Goal: Transaction & Acquisition: Purchase product/service

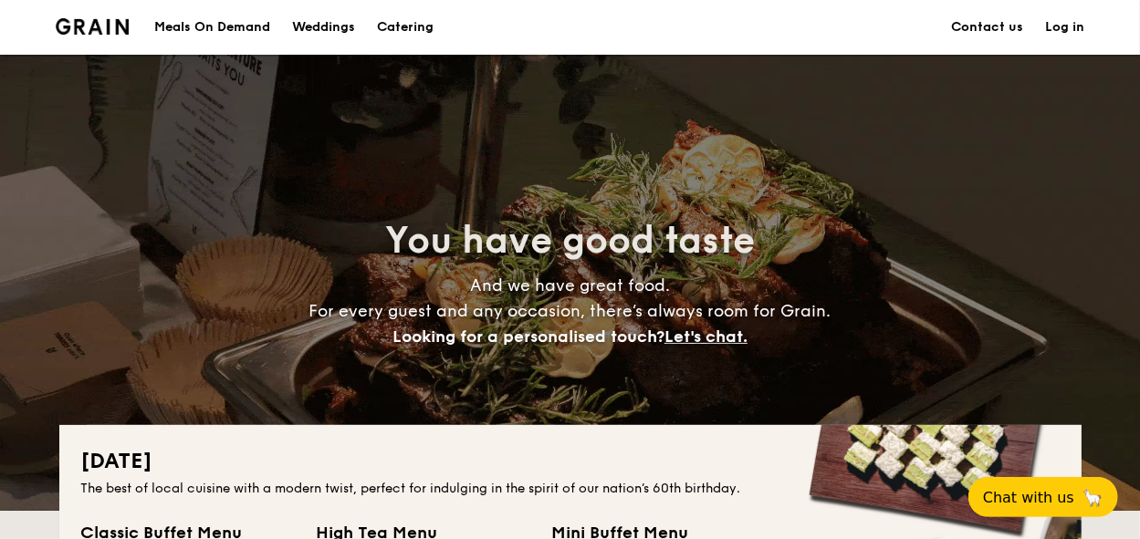
click at [206, 14] on div "Meals On Demand" at bounding box center [212, 27] width 116 height 55
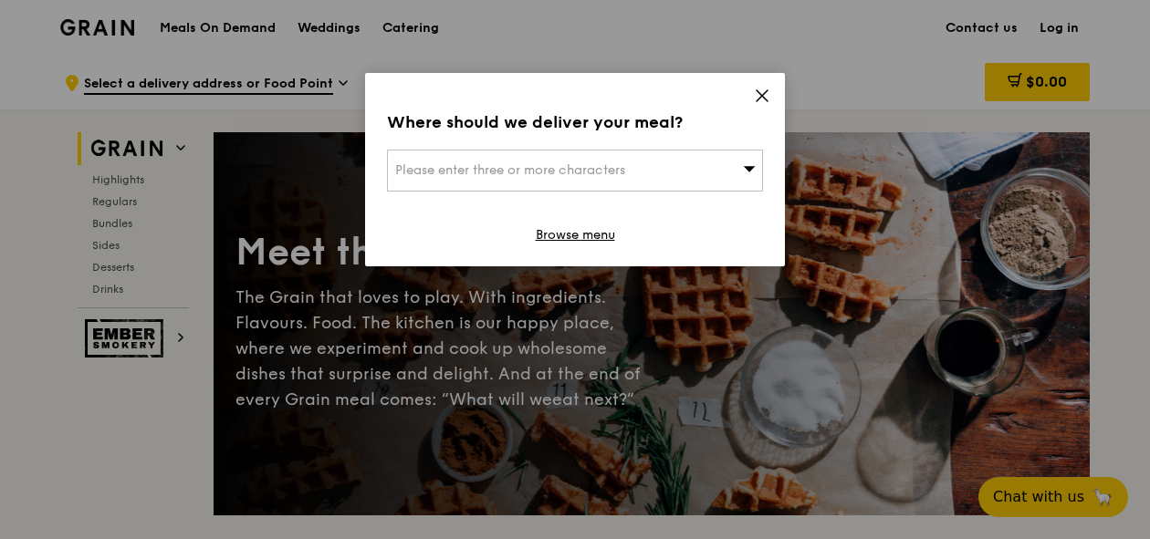
click at [582, 189] on div "Please enter three or more characters" at bounding box center [575, 171] width 376 height 42
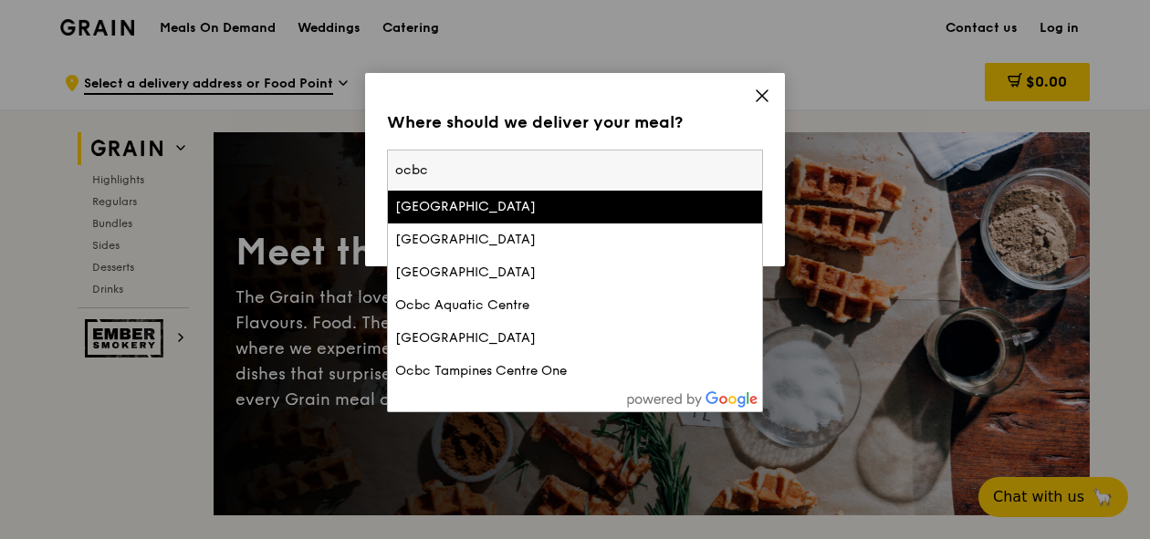
type input "ocbc"
click at [529, 214] on div "Ocbc Centre East" at bounding box center [530, 207] width 270 height 18
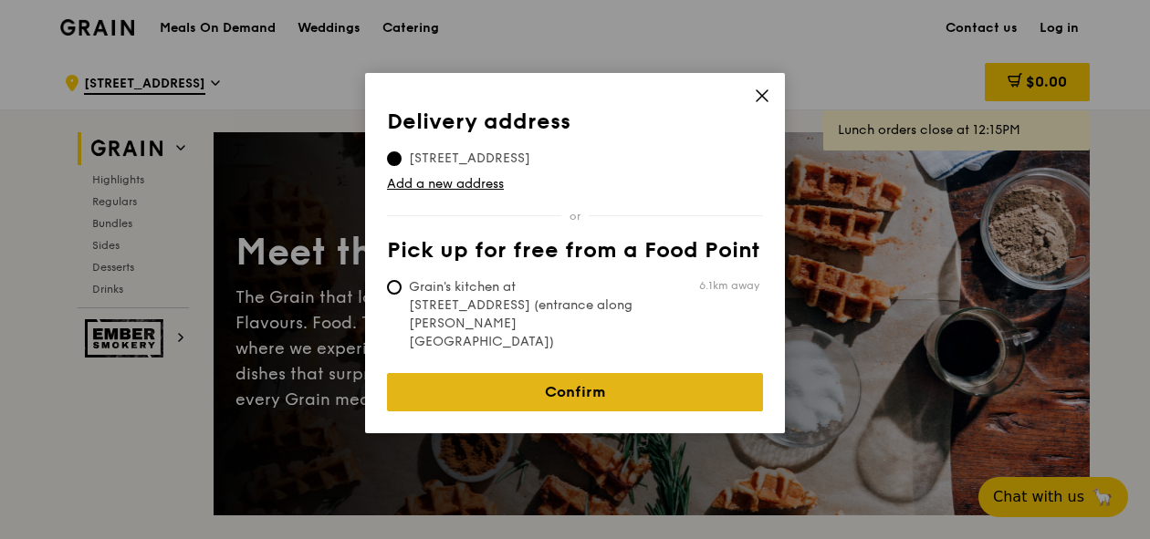
click at [493, 373] on link "Confirm" at bounding box center [575, 392] width 376 height 38
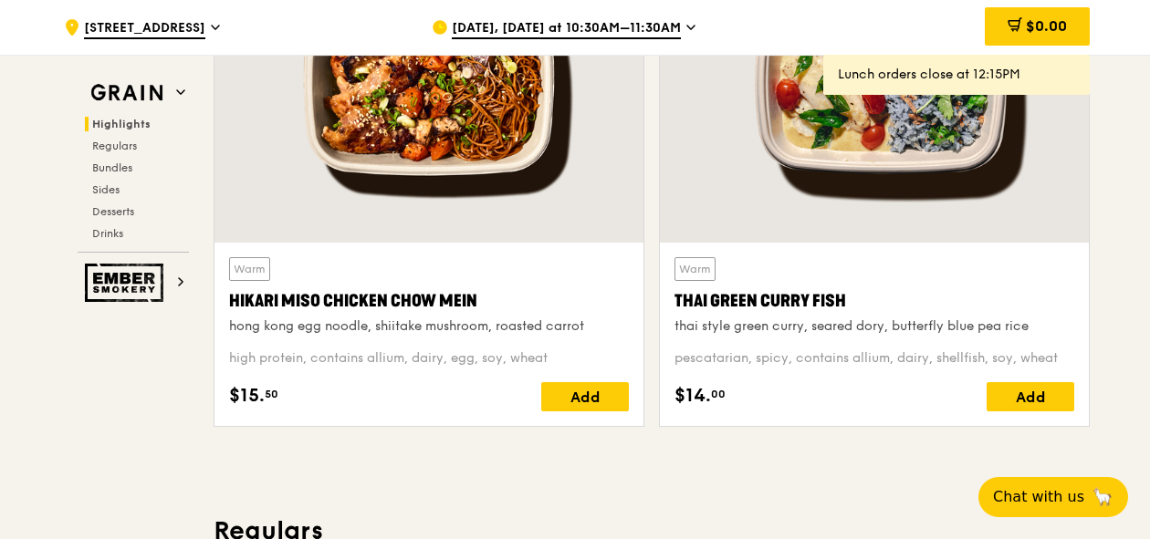
scroll to position [767, 0]
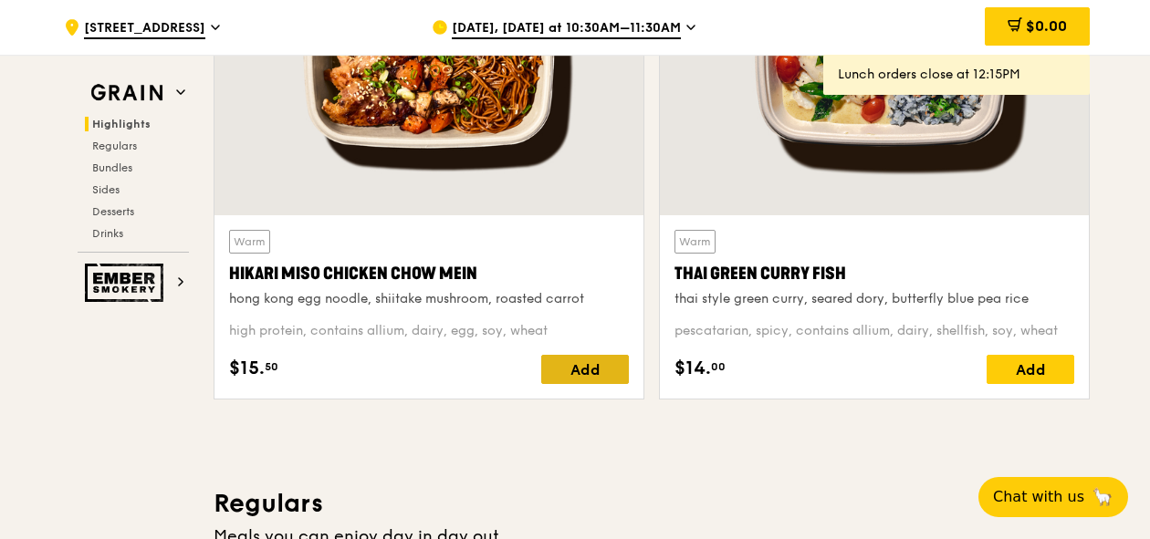
click at [568, 365] on div "Add" at bounding box center [585, 369] width 88 height 29
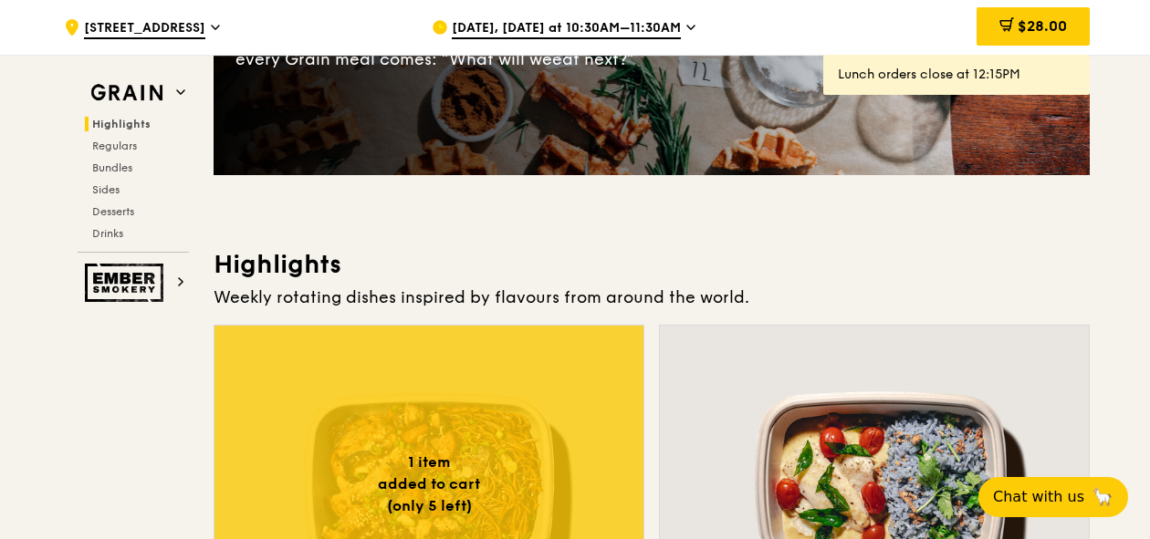
scroll to position [0, 0]
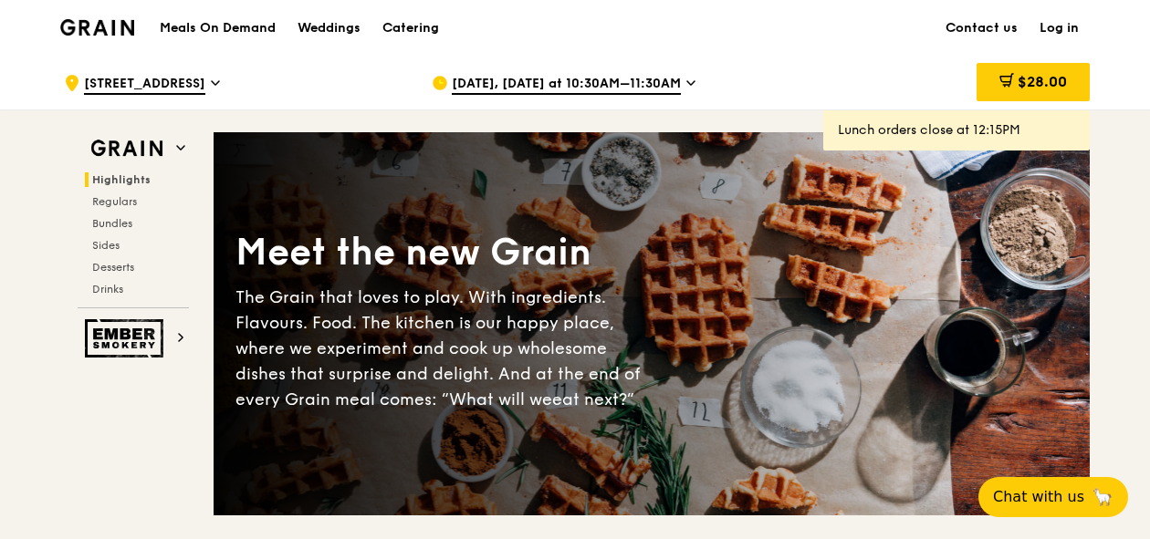
click at [482, 80] on span "Aug 22, Today at 10:30AM–11:30AM" at bounding box center [566, 85] width 229 height 20
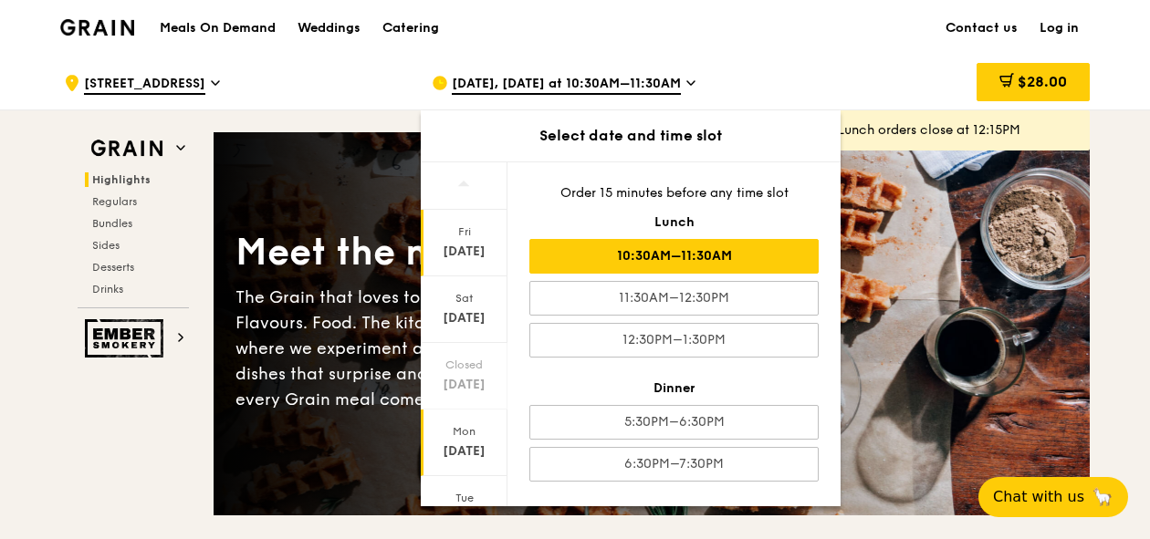
click at [473, 450] on div "Aug 25" at bounding box center [463, 452] width 81 height 18
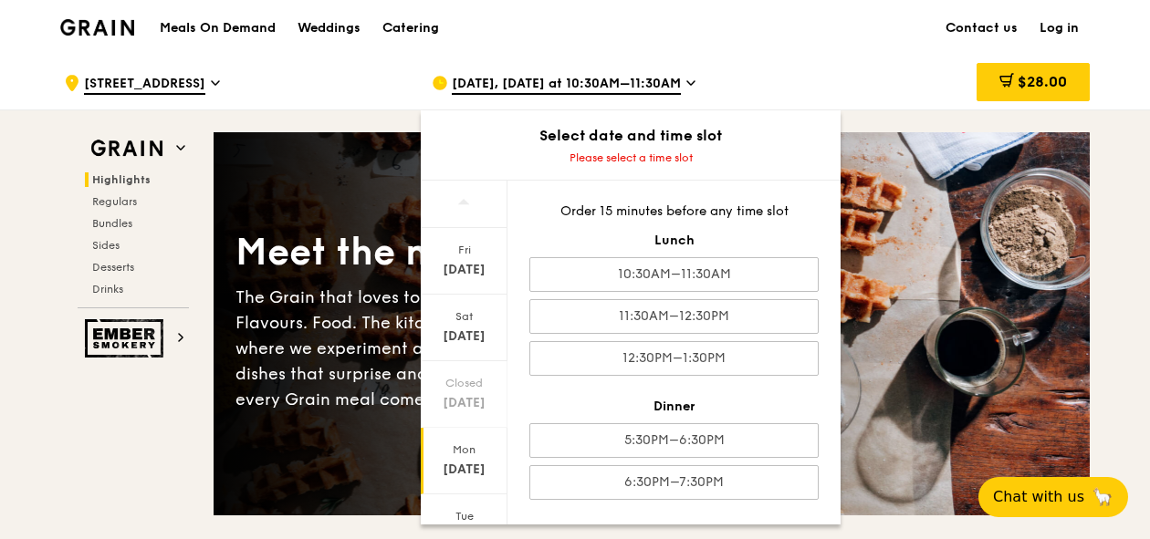
click at [241, 297] on div "The Grain that loves to play. With ingredients. Flavours. Food. The kitchen is …" at bounding box center [443, 349] width 416 height 128
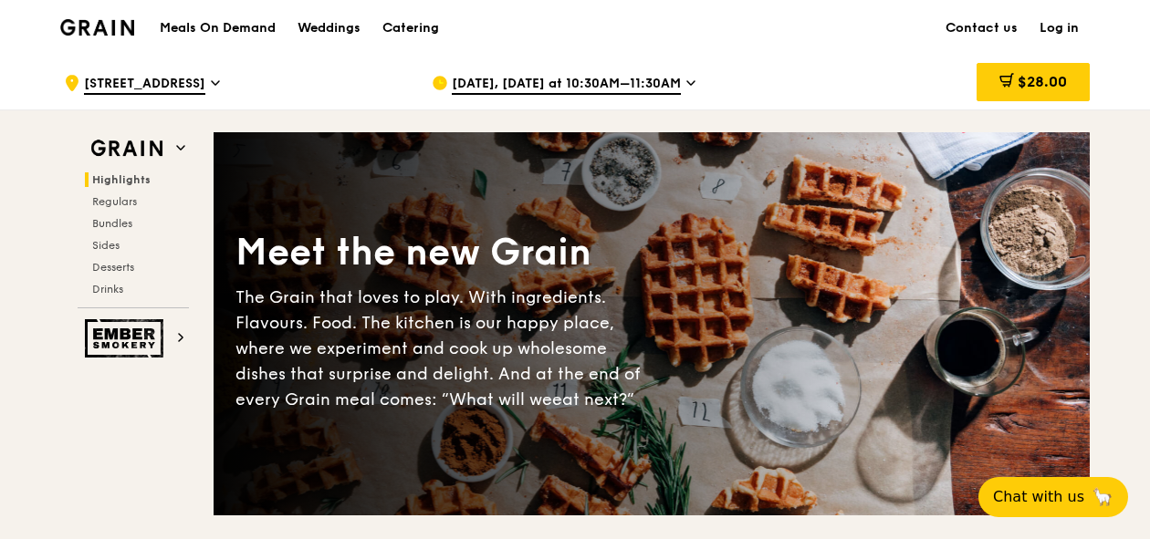
click at [608, 89] on span "Aug 22, Today at 10:30AM–11:30AM" at bounding box center [566, 85] width 229 height 20
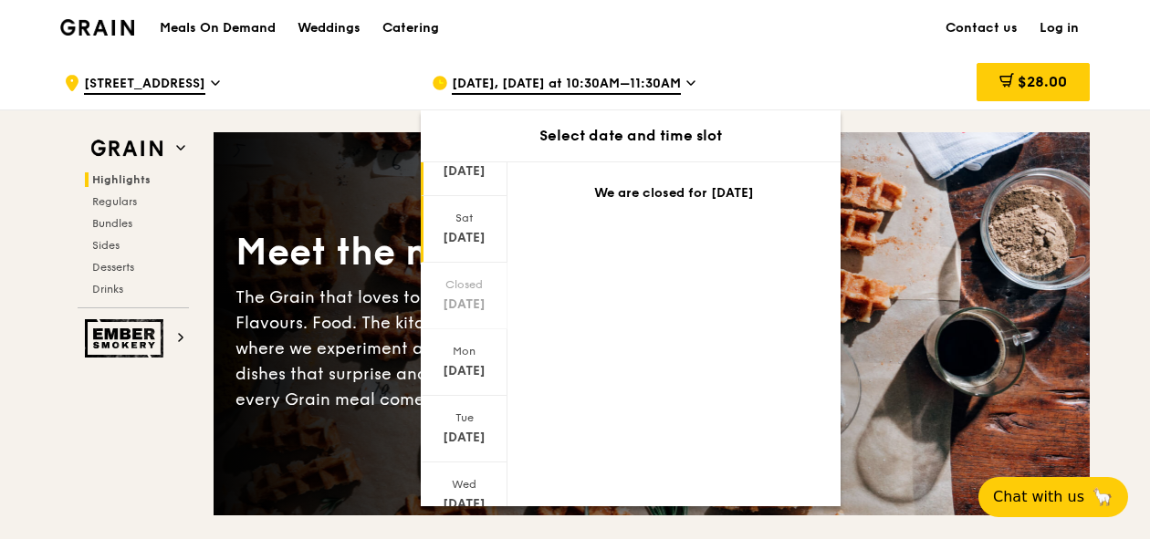
scroll to position [110, 0]
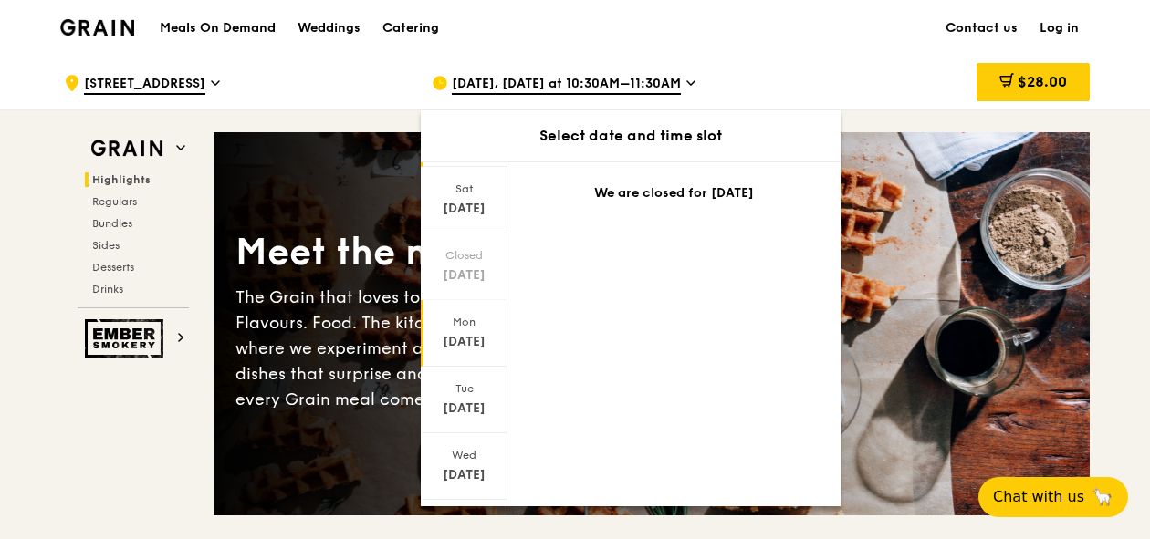
click at [462, 343] on div "Aug 25" at bounding box center [463, 342] width 81 height 18
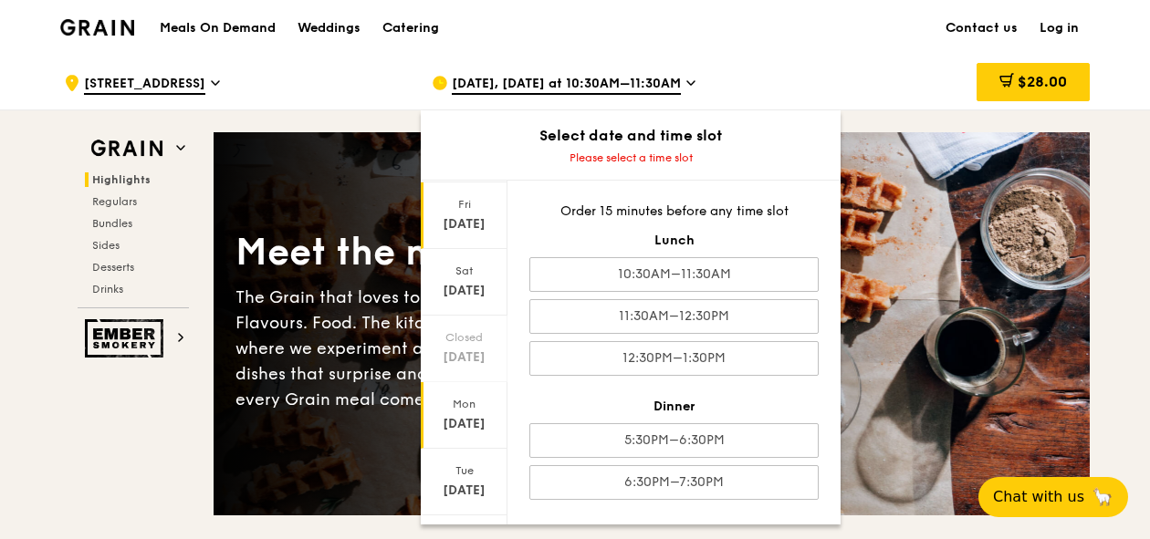
scroll to position [0, 0]
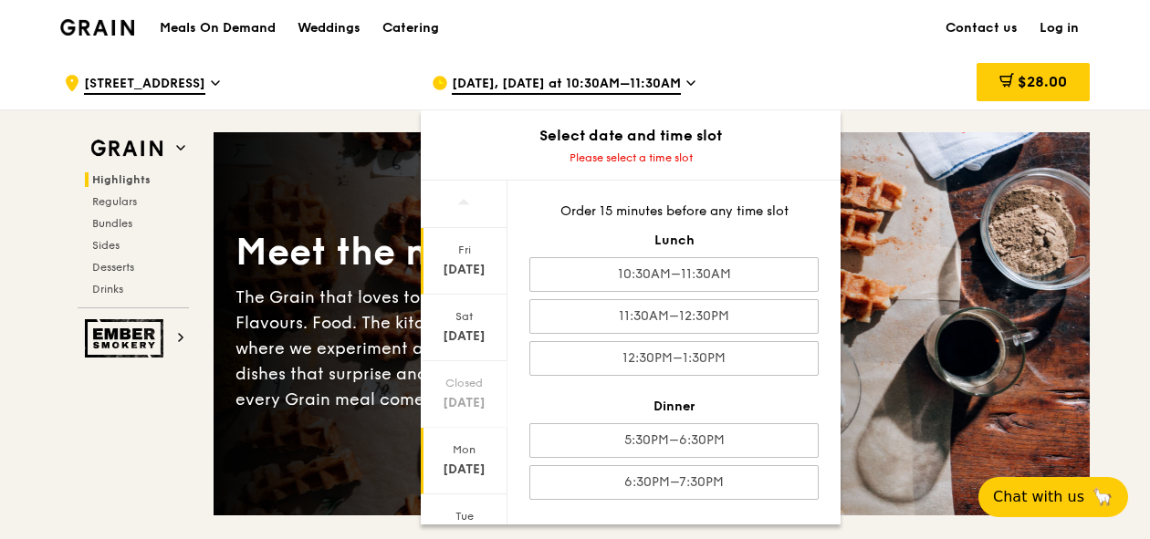
click at [460, 252] on div "Fri" at bounding box center [463, 250] width 81 height 15
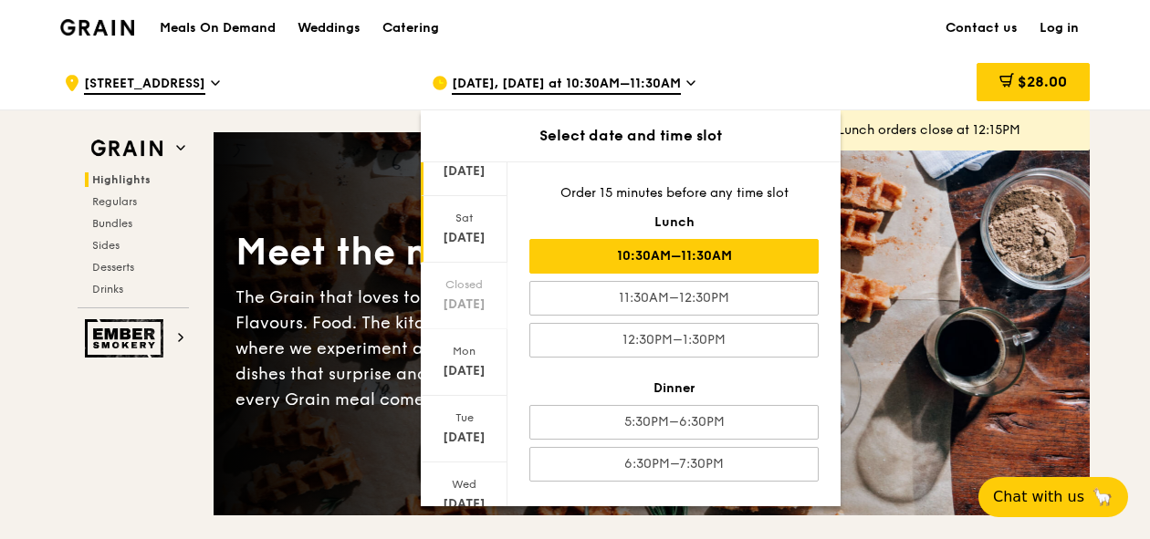
scroll to position [110, 0]
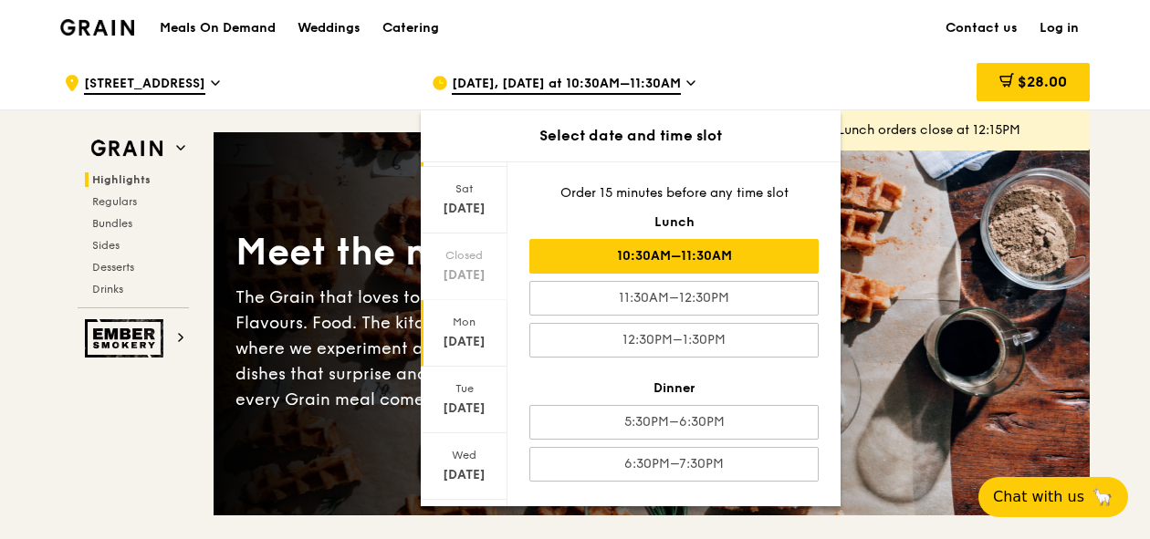
click at [456, 339] on div "Aug 25" at bounding box center [463, 342] width 81 height 18
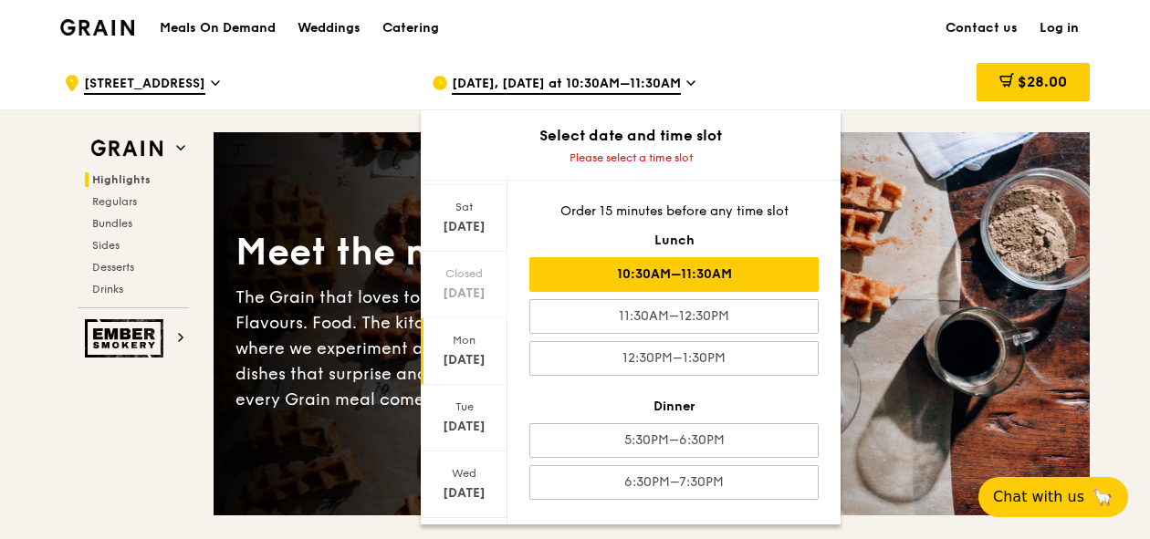
click at [652, 283] on div "10:30AM–11:30AM" at bounding box center [673, 274] width 289 height 35
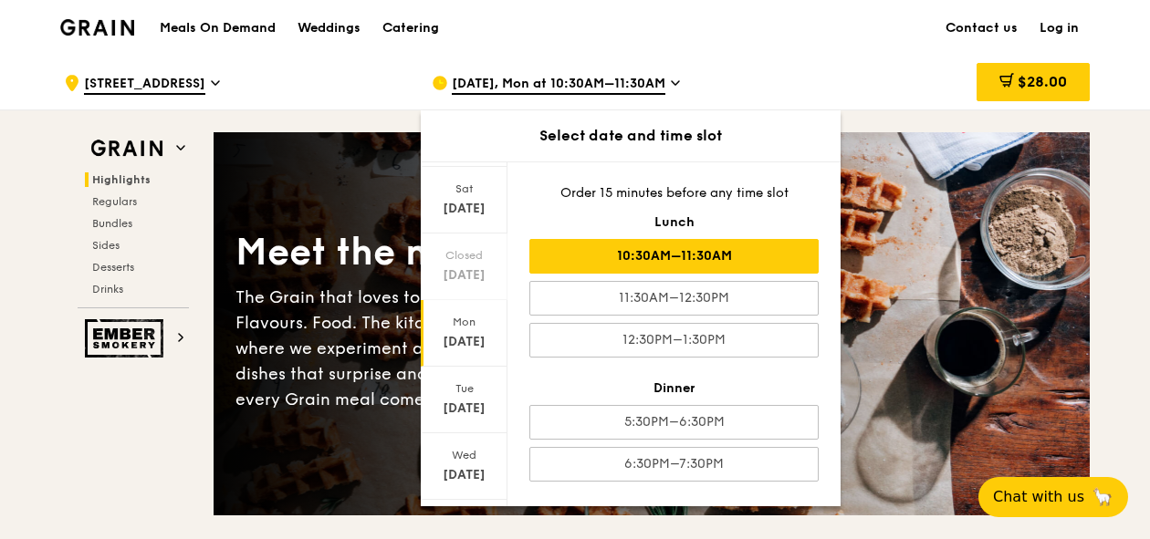
click at [365, 330] on div "The Grain that loves to play. With ingredients. Flavours. Food. The kitchen is …" at bounding box center [443, 349] width 416 height 128
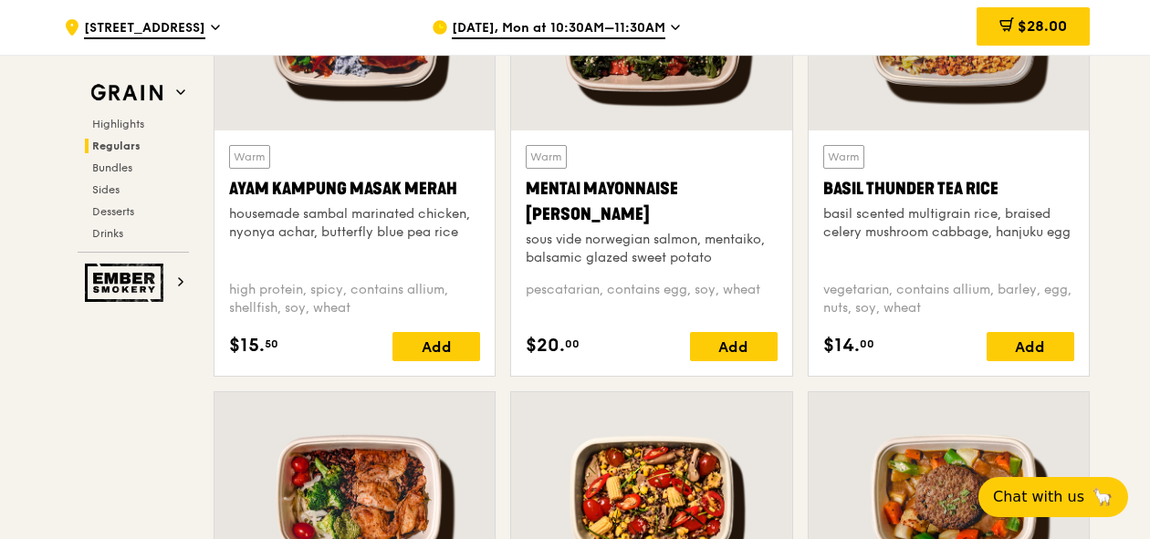
scroll to position [1424, 0]
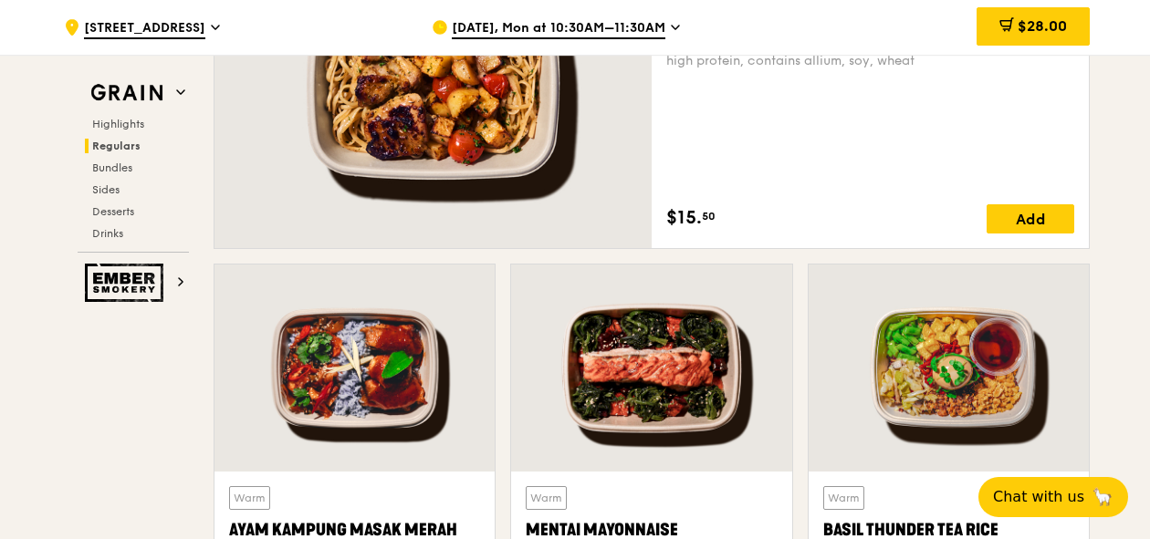
click at [527, 34] on span "Aug 25, Mon at 10:30AM–11:30AM" at bounding box center [559, 29] width 214 height 20
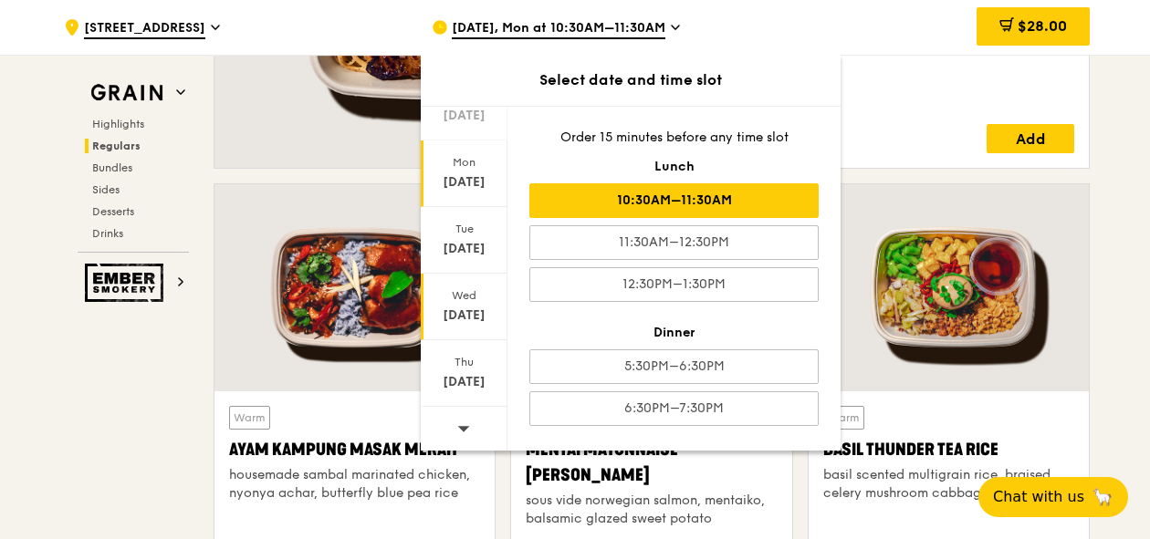
scroll to position [1533, 0]
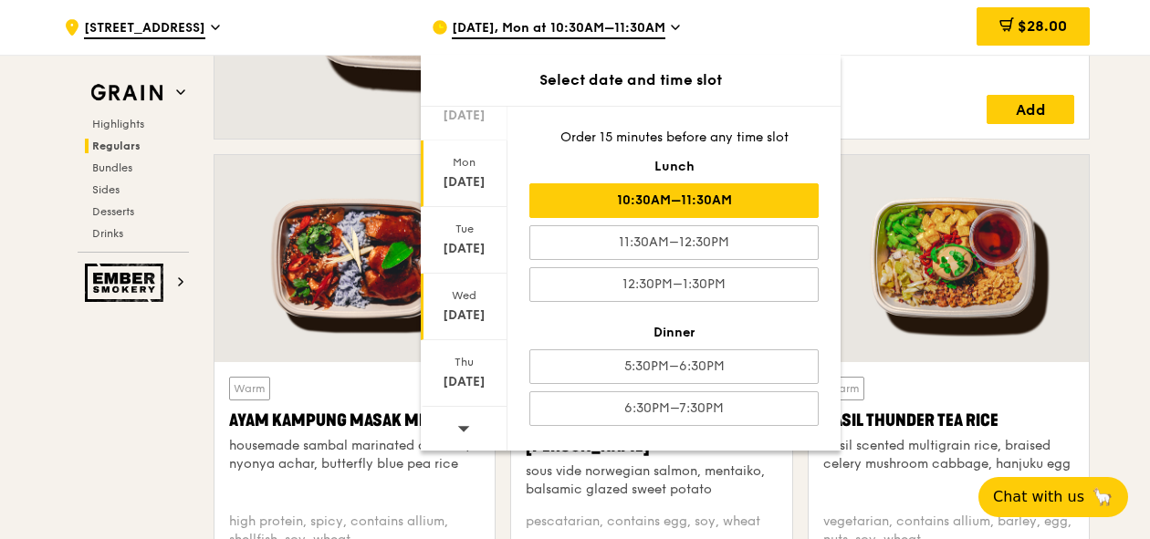
click at [462, 307] on div "Aug 27" at bounding box center [463, 316] width 81 height 18
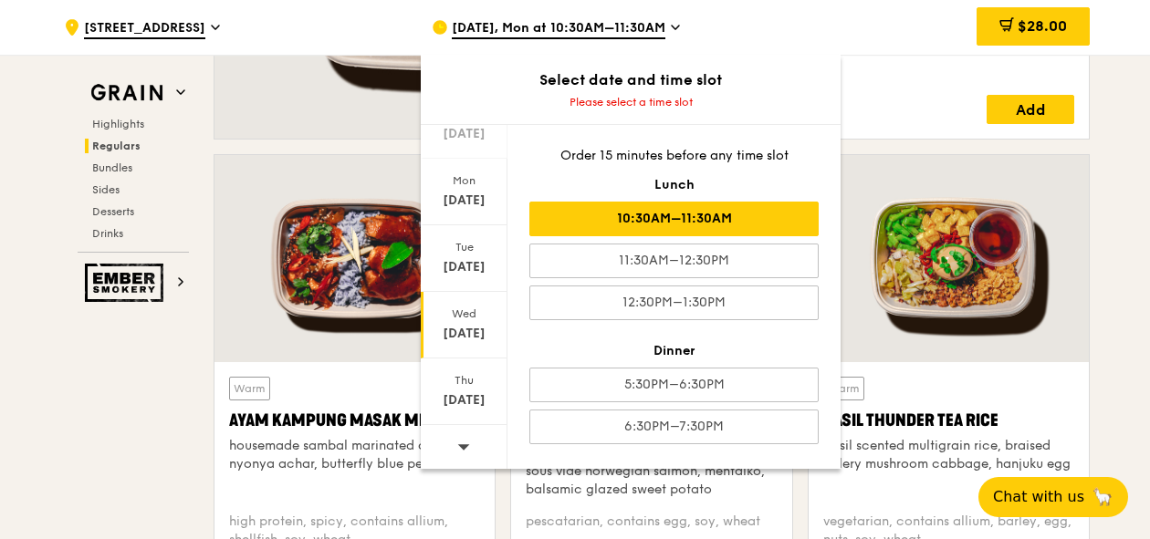
click at [688, 225] on div "10:30AM–11:30AM" at bounding box center [673, 219] width 289 height 35
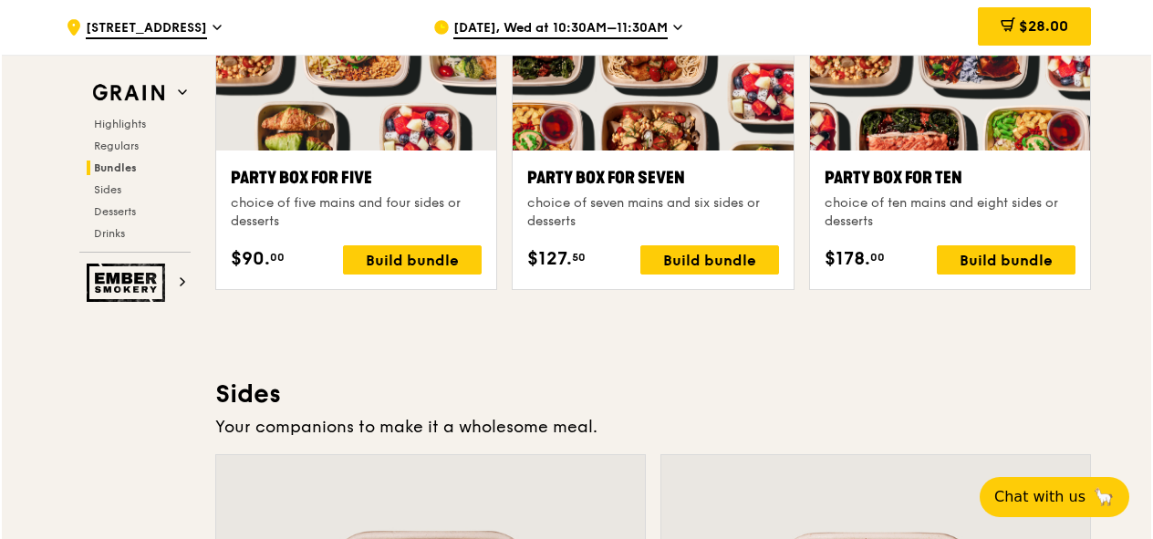
scroll to position [3716, 0]
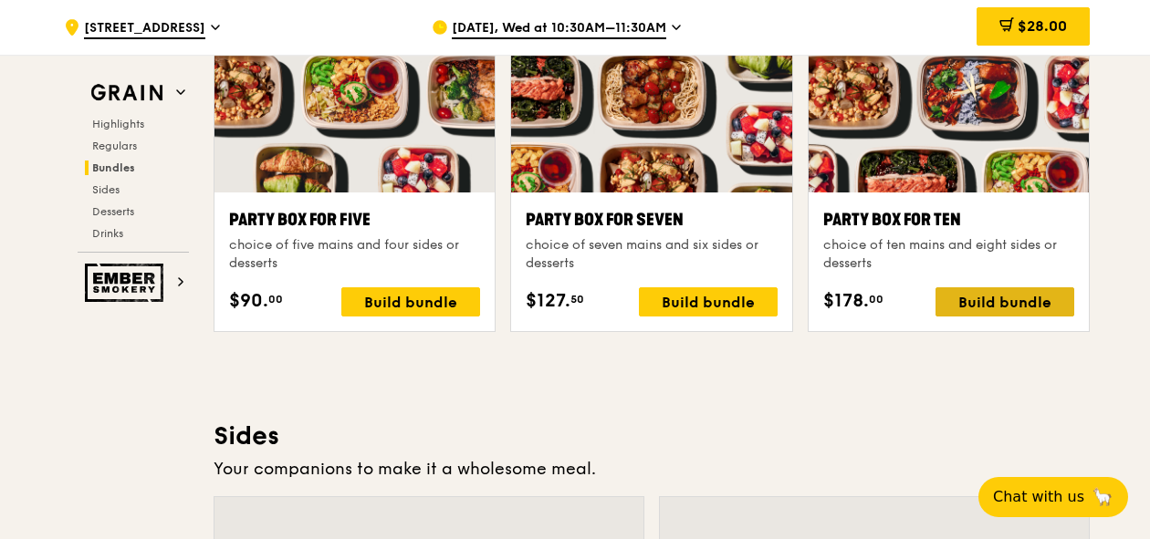
click at [996, 297] on div "Build bundle" at bounding box center [1004, 301] width 139 height 29
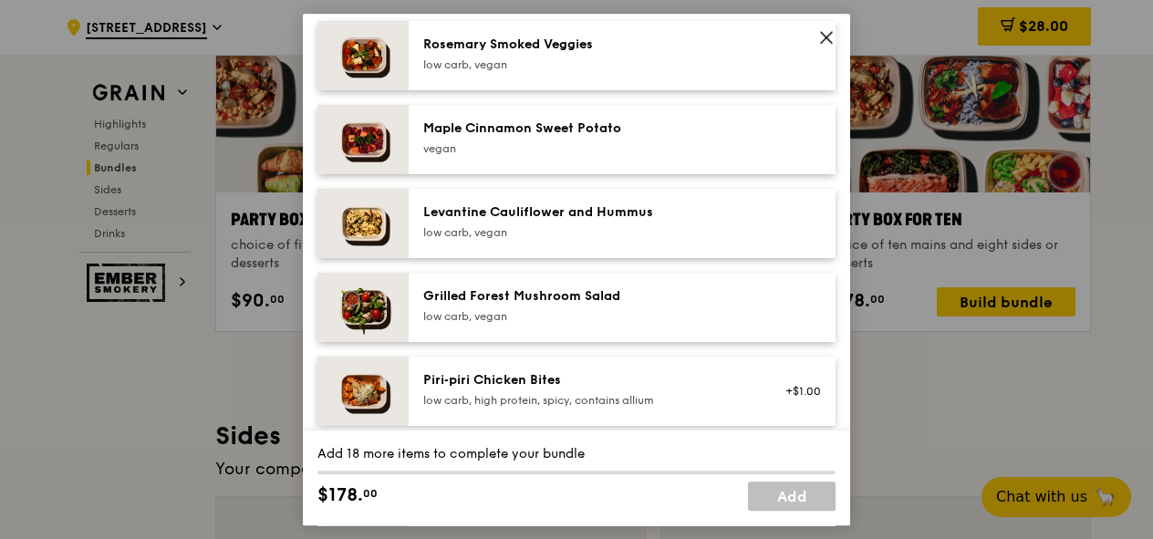
scroll to position [986, 0]
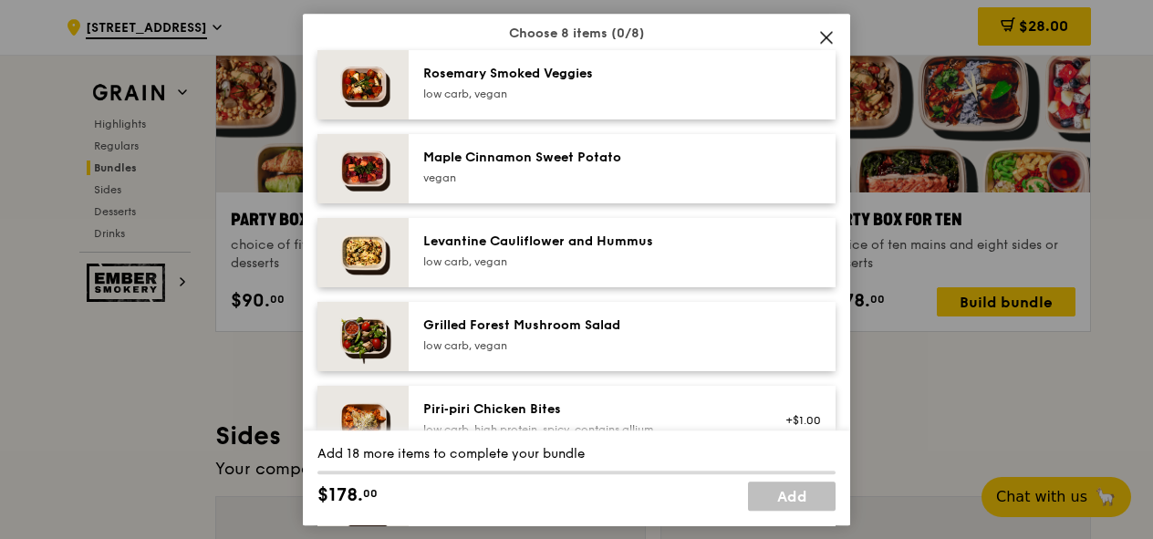
click at [595, 105] on div "Rosemary Smoked Veggies low carb, vegan" at bounding box center [622, 84] width 427 height 69
click at [582, 149] on div "Maple Cinnamon Sweet Potato" at bounding box center [587, 158] width 328 height 18
click at [558, 229] on div "Levantine Cauliflower and Hummus low carb, vegan" at bounding box center [622, 252] width 427 height 69
drag, startPoint x: 537, startPoint y: 326, endPoint x: 540, endPoint y: 313, distance: 13.3
click at [537, 326] on div "Grilled Forest Mushroom Salad" at bounding box center [587, 326] width 328 height 18
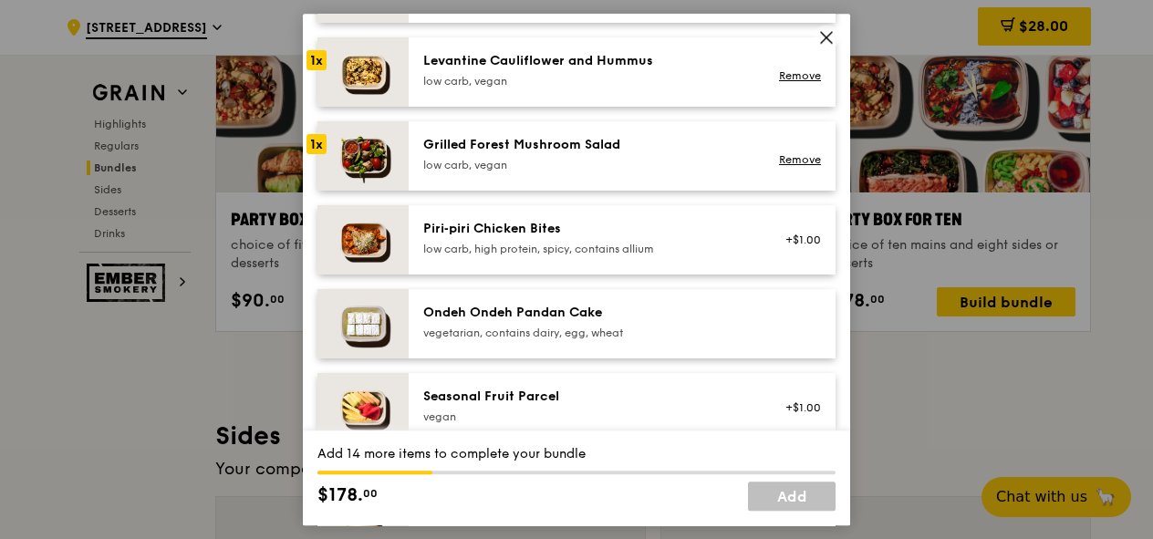
scroll to position [1205, 0]
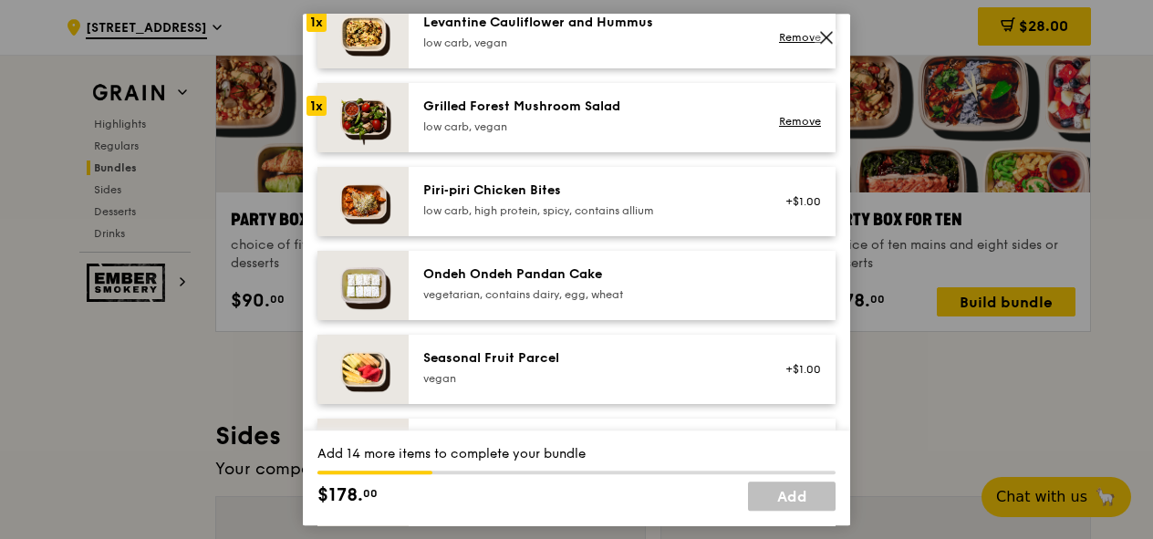
click at [555, 279] on div "Ondeh Ondeh Pandan Cake" at bounding box center [587, 275] width 328 height 18
click at [546, 278] on div "Ondeh Ondeh Pandan Cake" at bounding box center [587, 275] width 328 height 18
click at [520, 129] on div "low carb, vegan" at bounding box center [587, 127] width 328 height 15
click at [500, 52] on div "Levantine Cauliflower and Hummus low carb, vegan" at bounding box center [586, 34] width 349 height 40
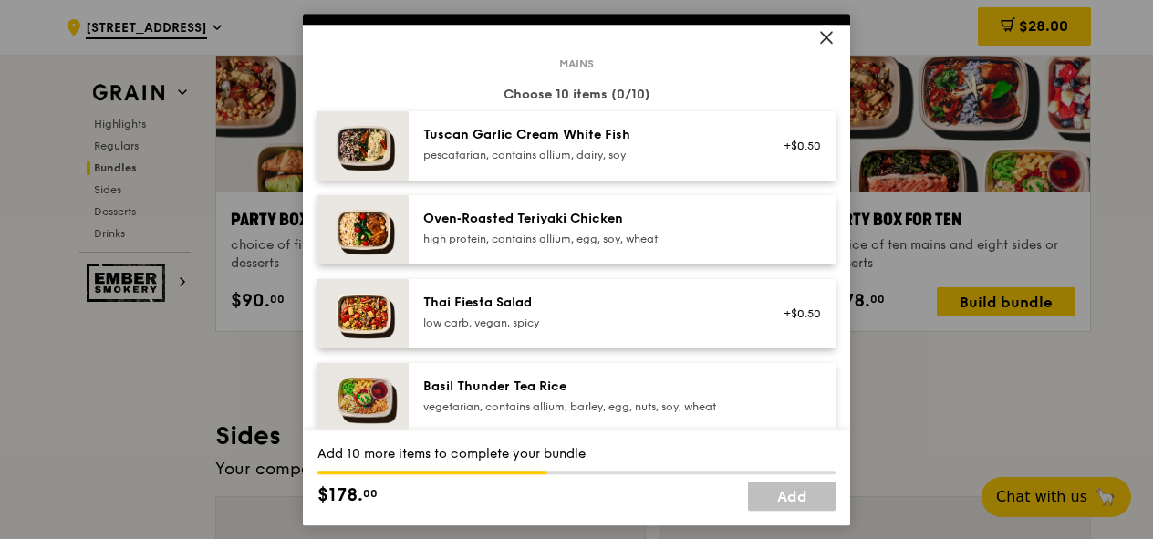
scroll to position [110, 0]
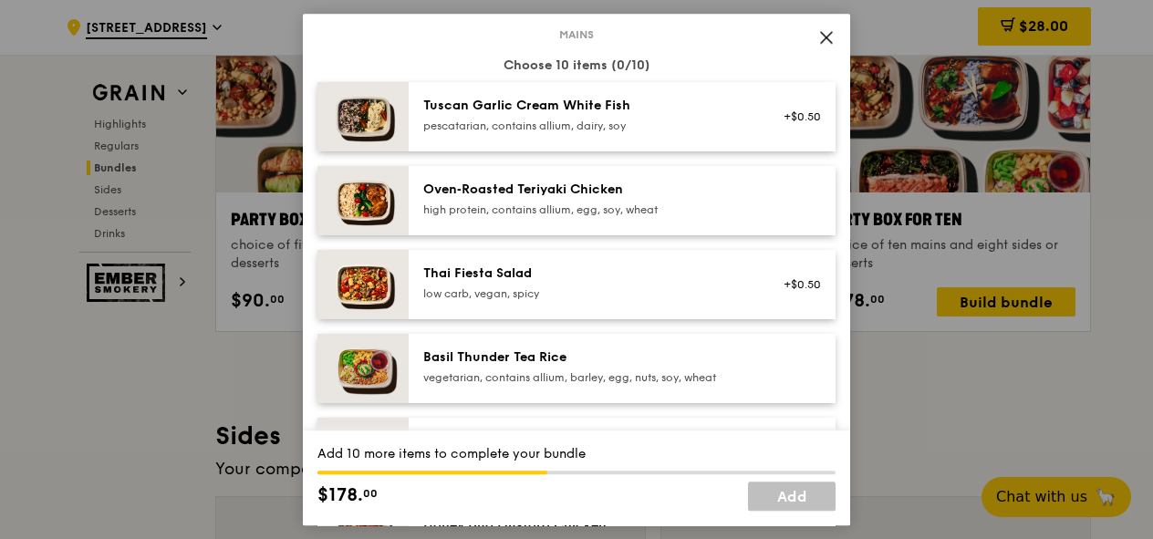
click at [489, 216] on div "Oven‑Roasted Teriyaki Chicken high protein, contains allium, egg, soy, wheat" at bounding box center [586, 201] width 349 height 40
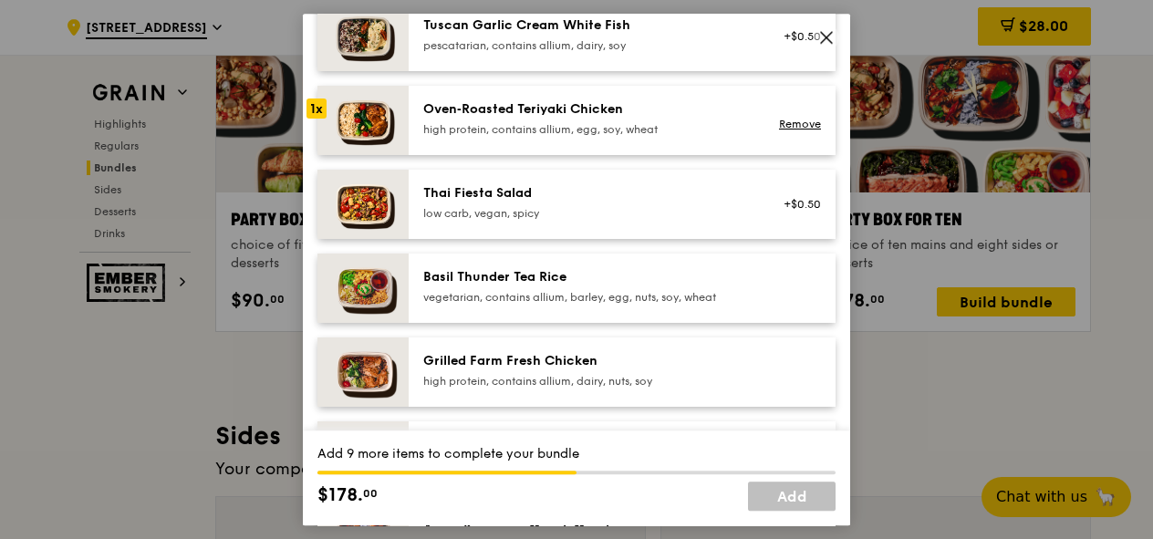
scroll to position [219, 0]
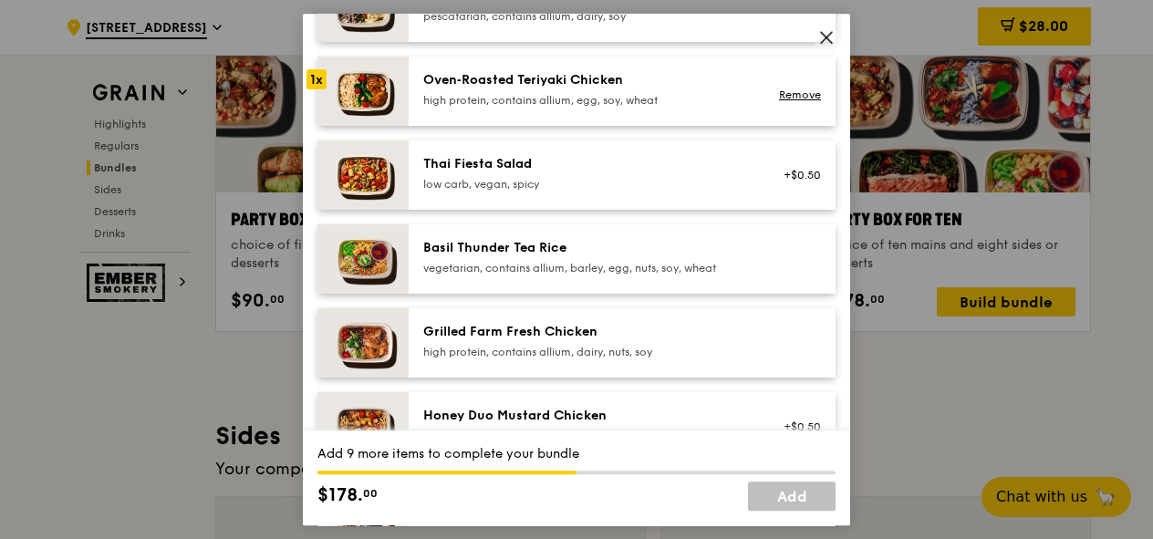
click at [485, 247] on div "Basil Thunder Tea Rice" at bounding box center [587, 248] width 328 height 18
click at [491, 321] on div "Grilled Farm Fresh Chicken high protein, contains allium, dairy, nuts, soy" at bounding box center [622, 342] width 427 height 69
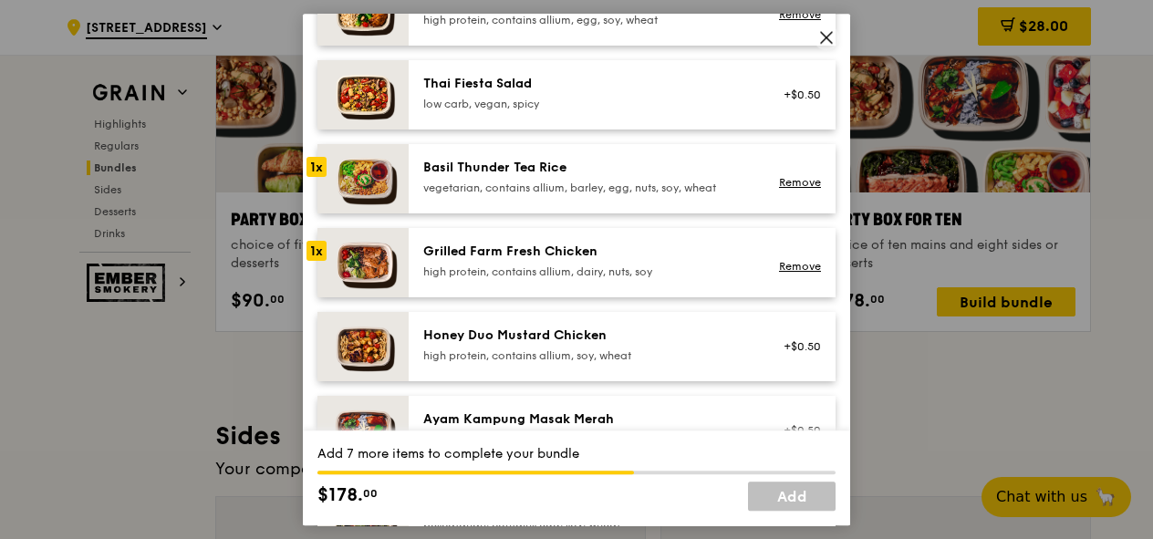
scroll to position [329, 0]
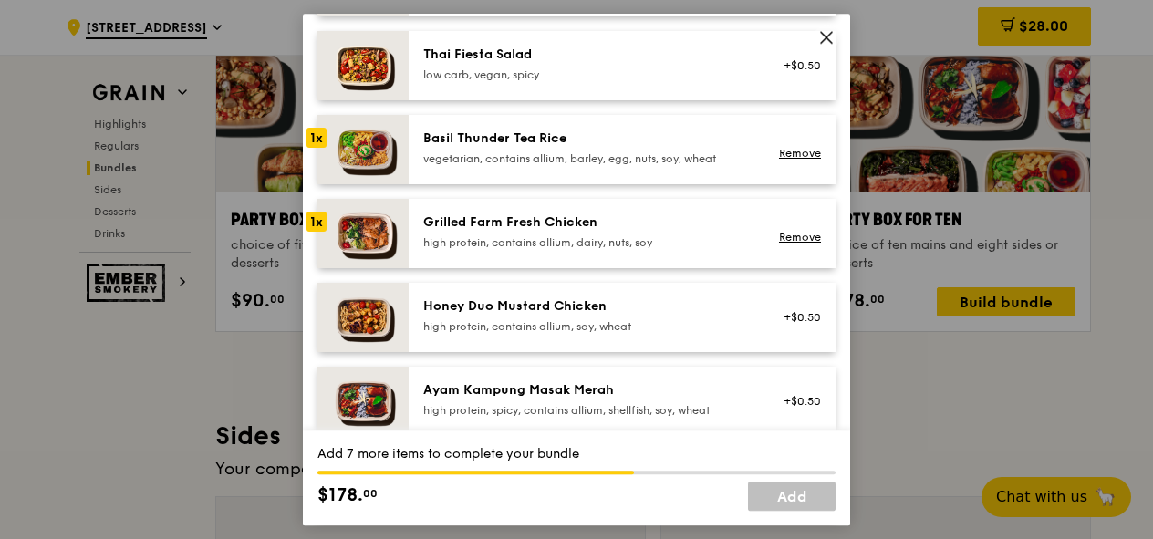
click at [509, 169] on div "Basil Thunder Tea Rice vegetarian, contains allium, barley, egg, nuts, soy, whe…" at bounding box center [622, 149] width 427 height 69
click at [500, 224] on div "Grilled Farm Fresh Chicken" at bounding box center [587, 223] width 328 height 18
click at [498, 309] on div "Honey Duo Mustard Chicken" at bounding box center [587, 306] width 328 height 18
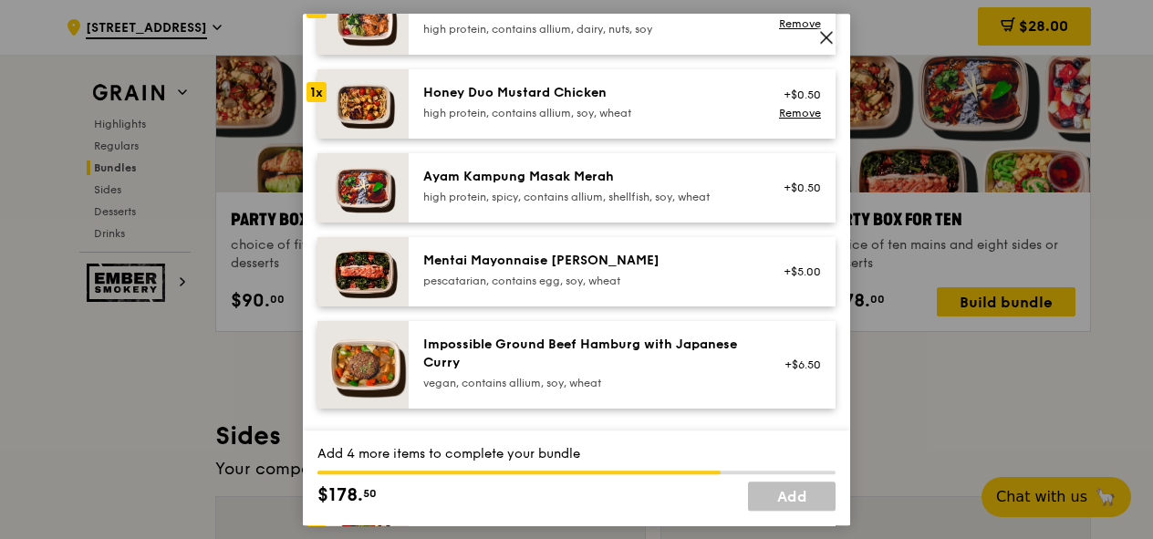
scroll to position [438, 0]
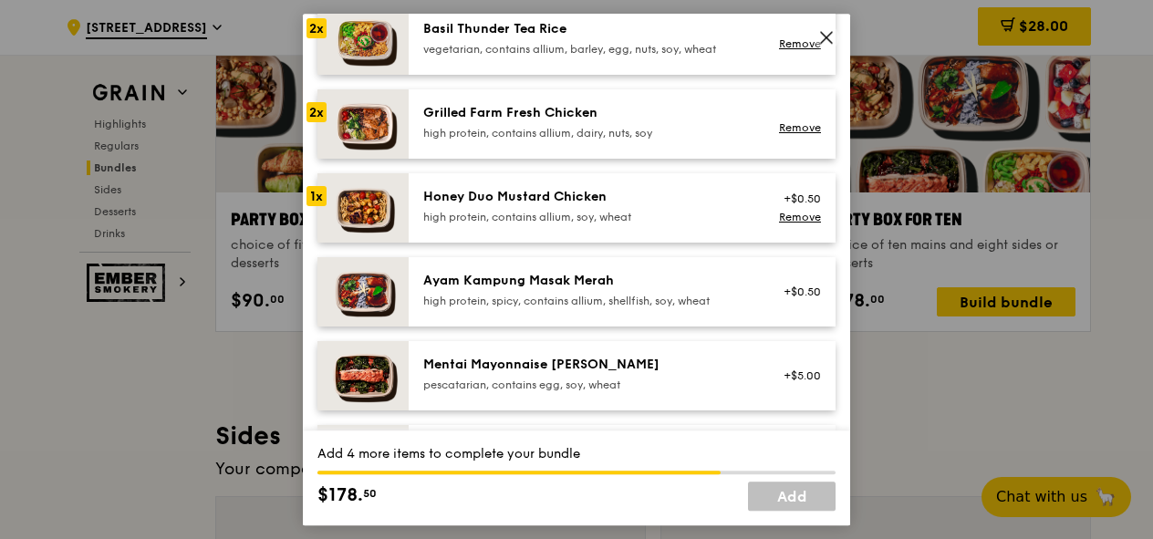
click at [498, 193] on div "Honey Duo Mustard Chicken" at bounding box center [587, 197] width 328 height 18
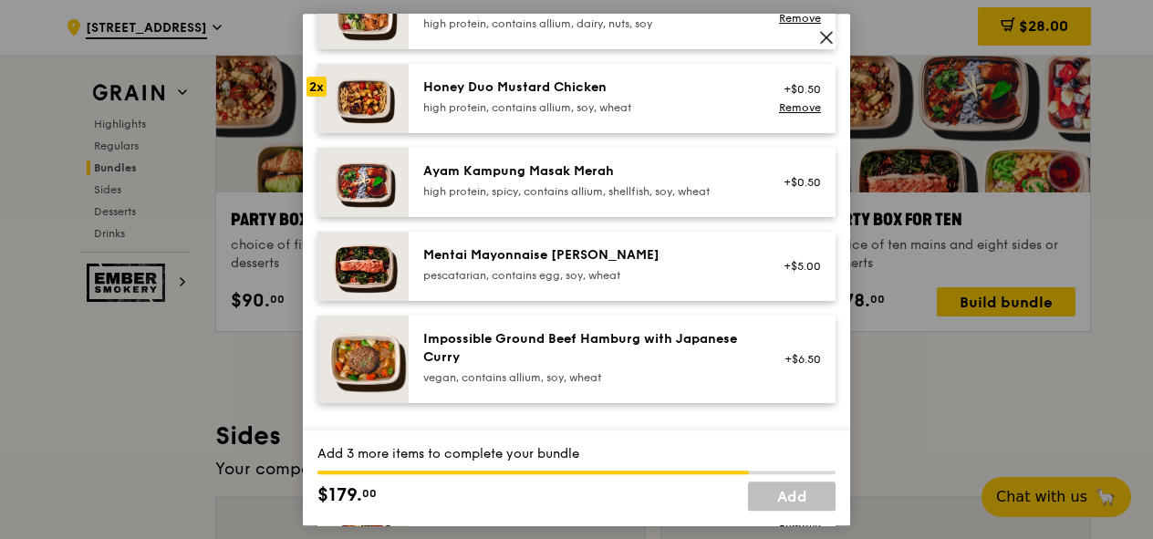
scroll to position [657, 0]
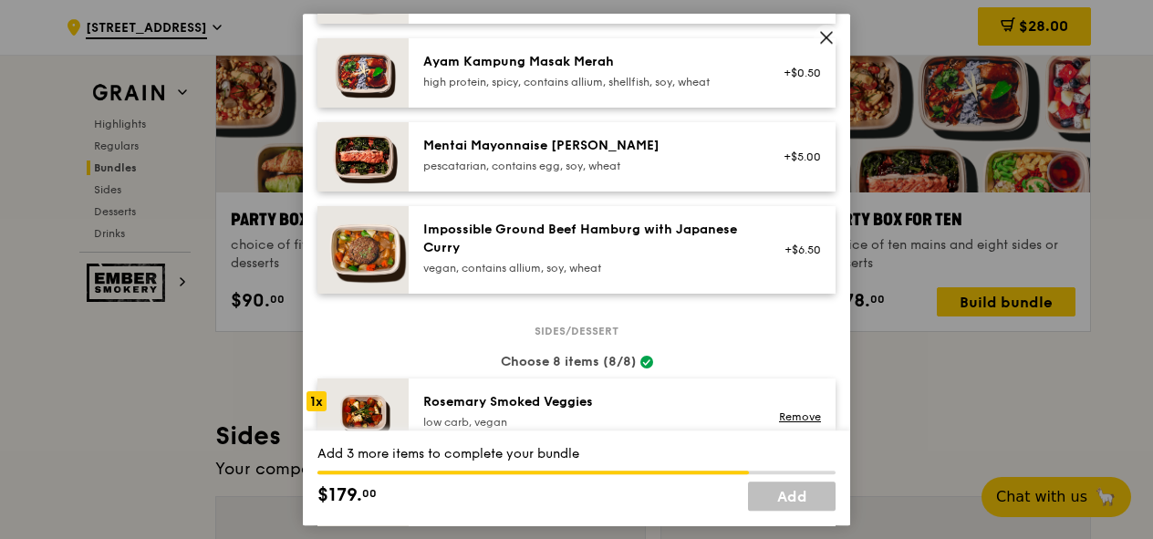
click at [498, 266] on div "vegan, contains allium, soy, wheat" at bounding box center [587, 268] width 328 height 15
click at [498, 245] on div "Impossible Ground Beef Hamburg with Japanese Curry" at bounding box center [587, 239] width 328 height 37
click at [500, 232] on div "Impossible Ground Beef Hamburg with Japanese Curry" at bounding box center [587, 239] width 328 height 37
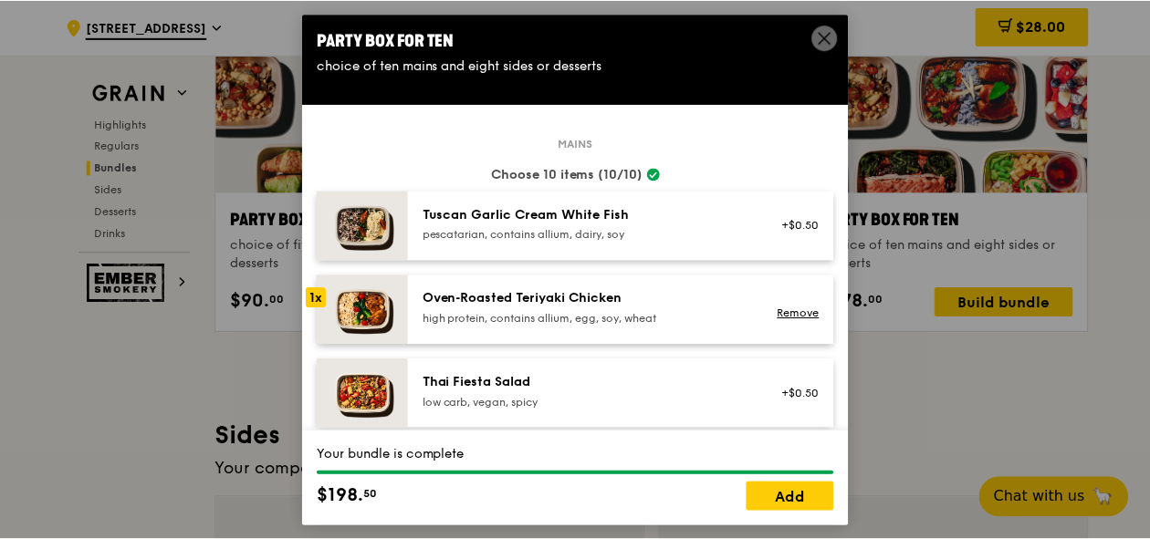
scroll to position [0, 0]
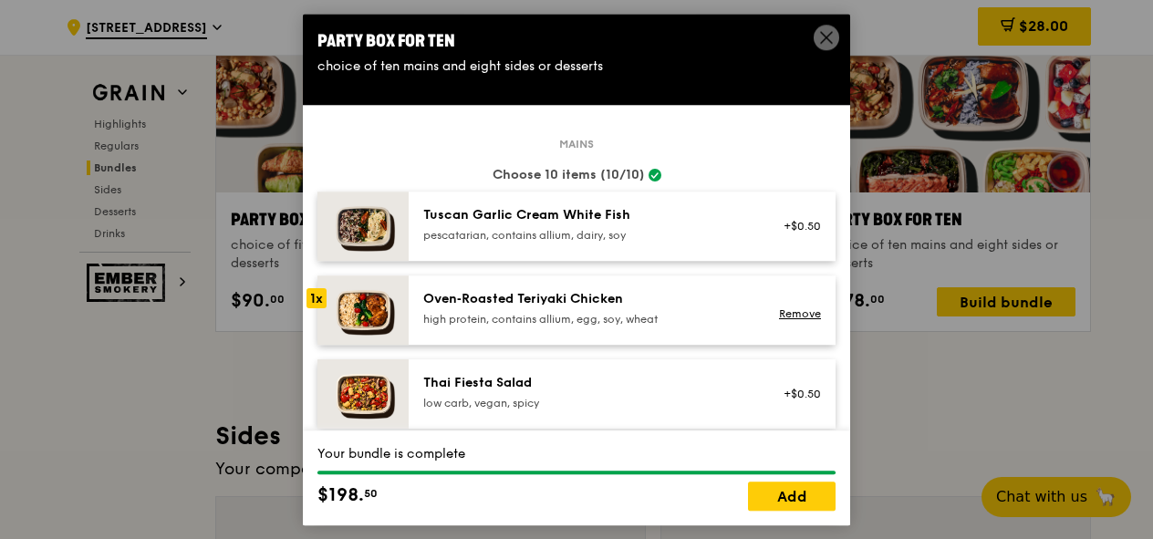
click at [819, 41] on icon at bounding box center [827, 37] width 16 height 16
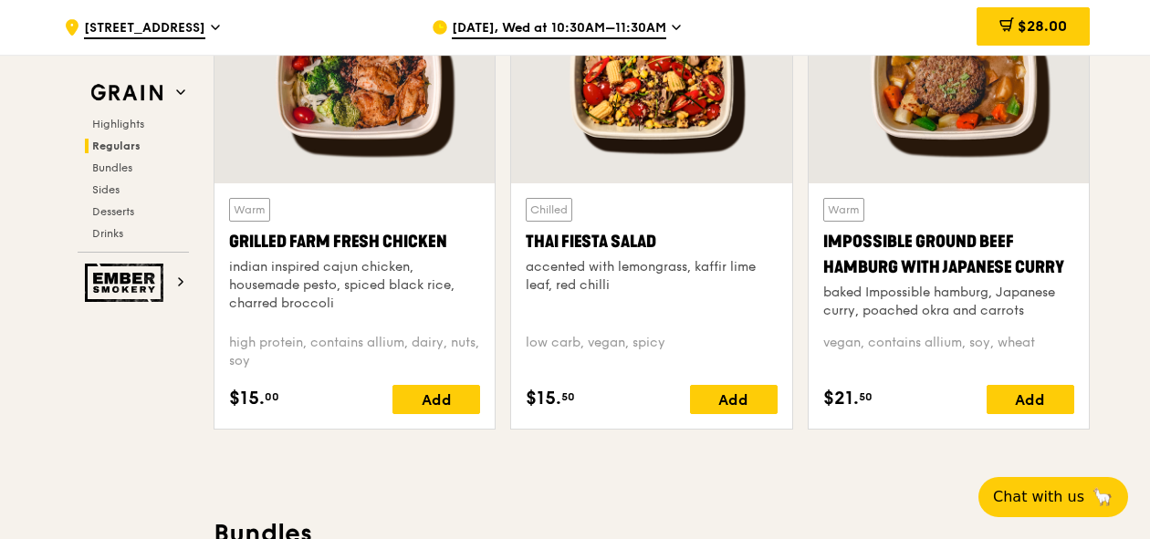
scroll to position [2300, 0]
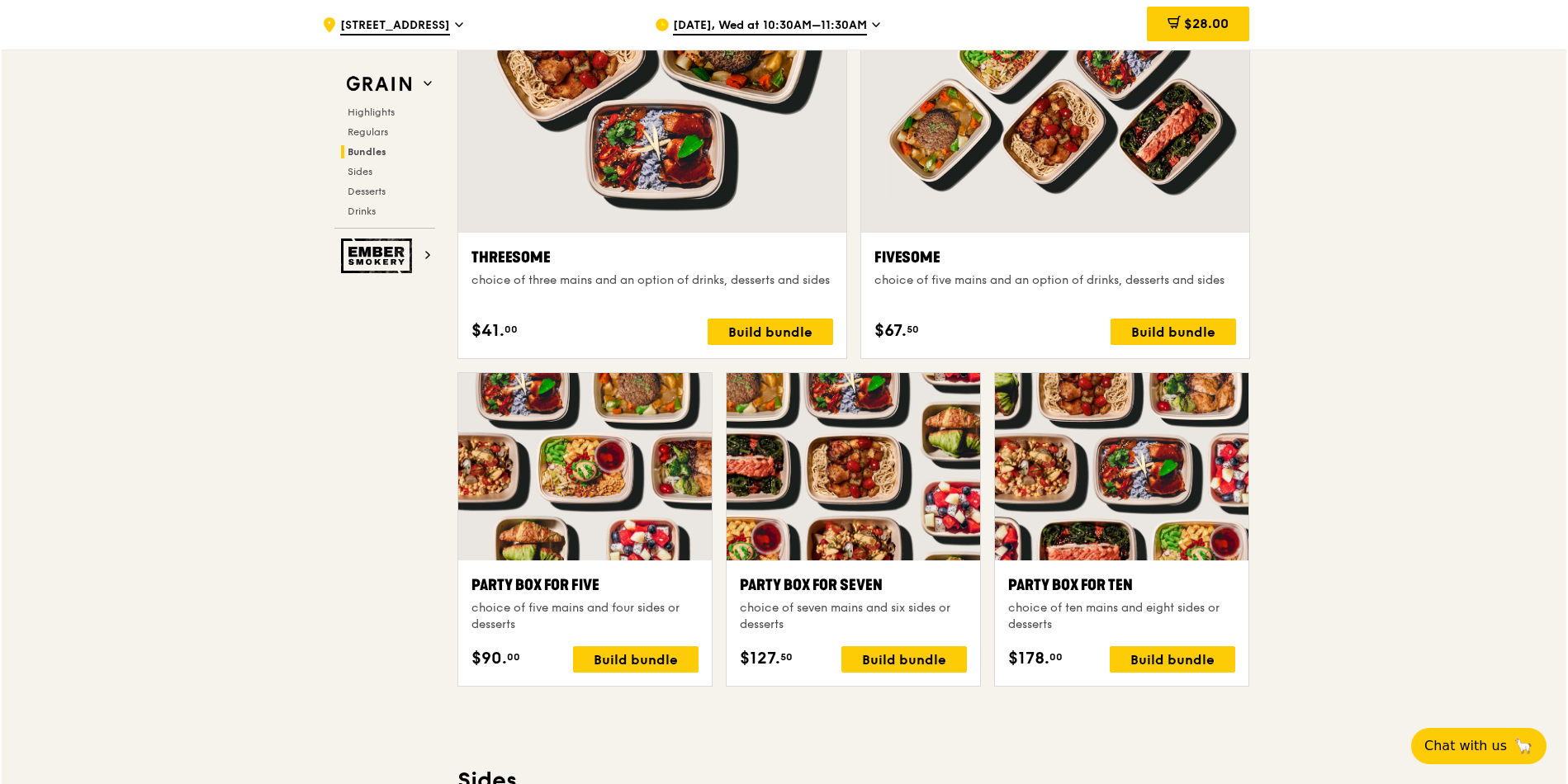
scroll to position [3119, 0]
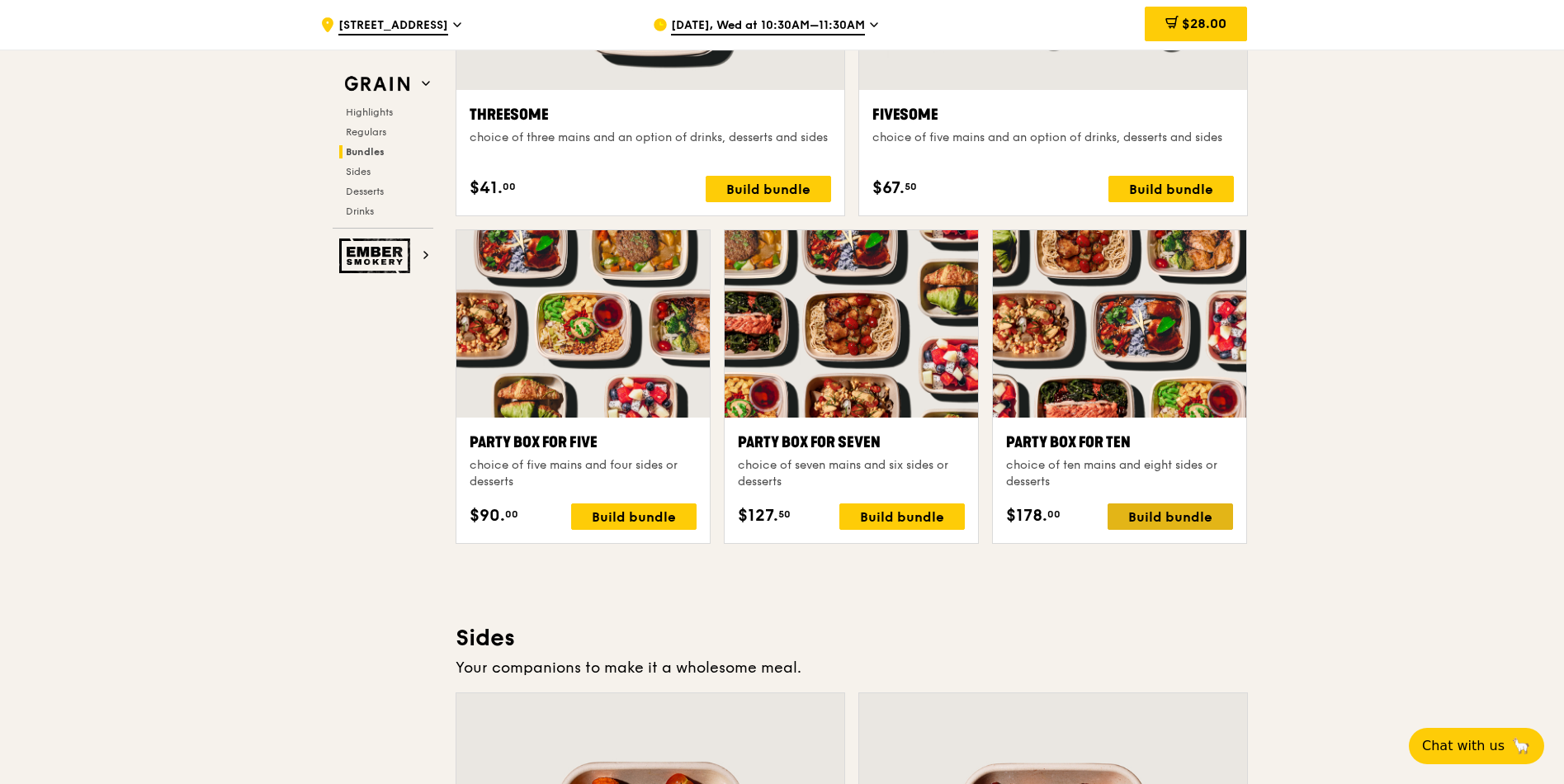
click at [1043, 486] on div "Build bundle" at bounding box center [1171, 516] width 126 height 26
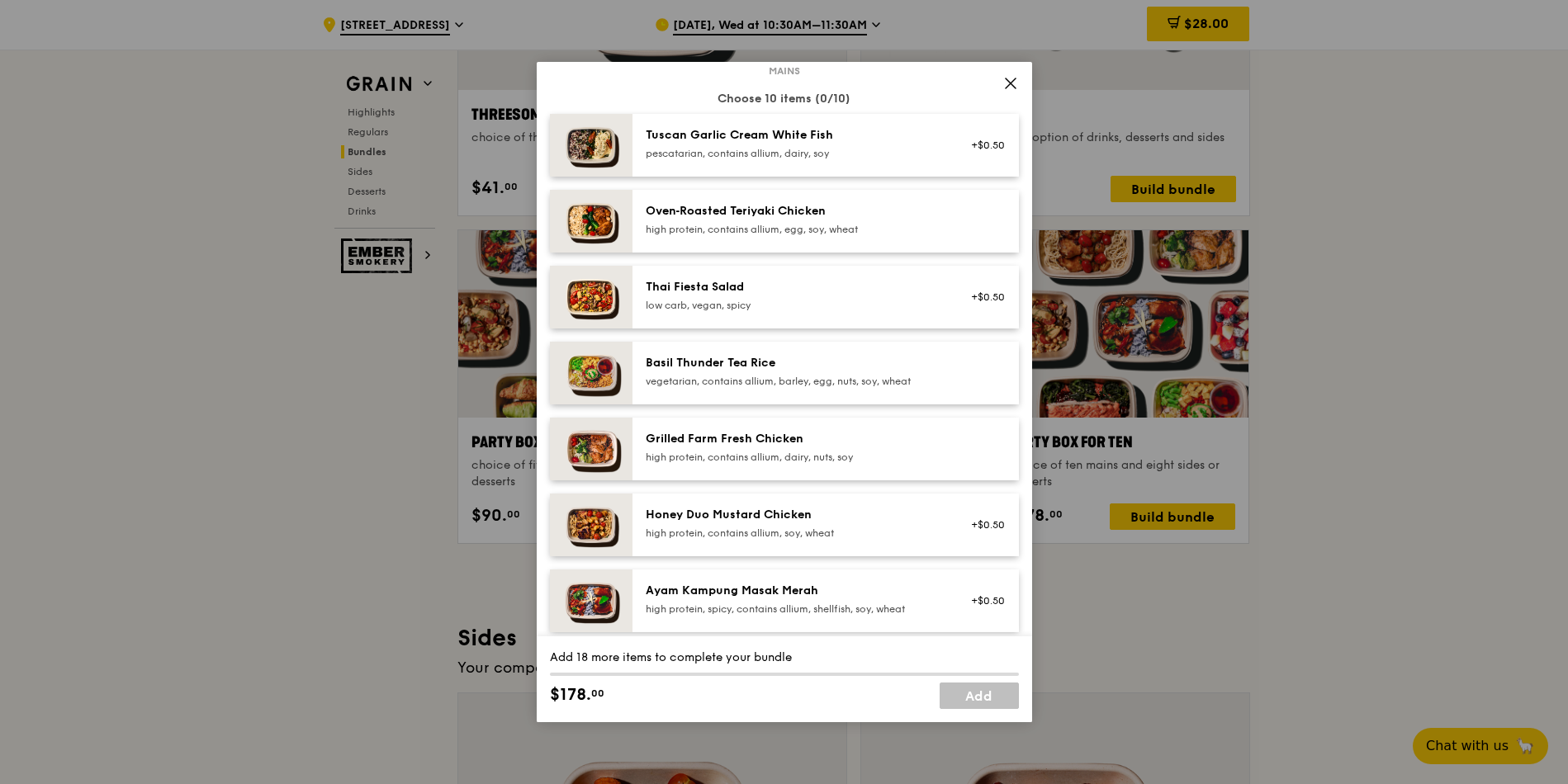
scroll to position [148, 0]
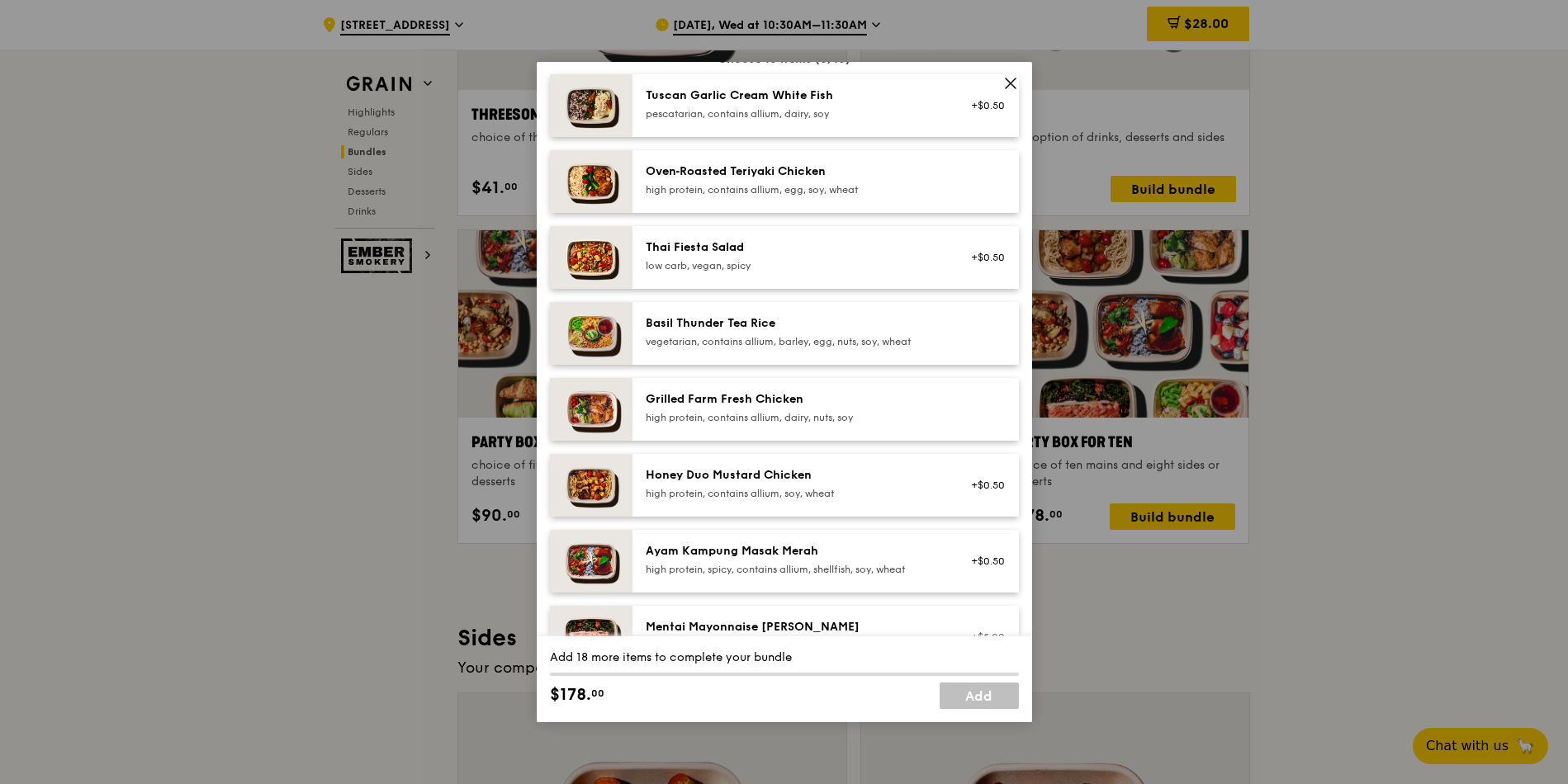
click at [768, 486] on div "high protein, contains allium, soy, wheat" at bounding box center [794, 493] width 297 height 14
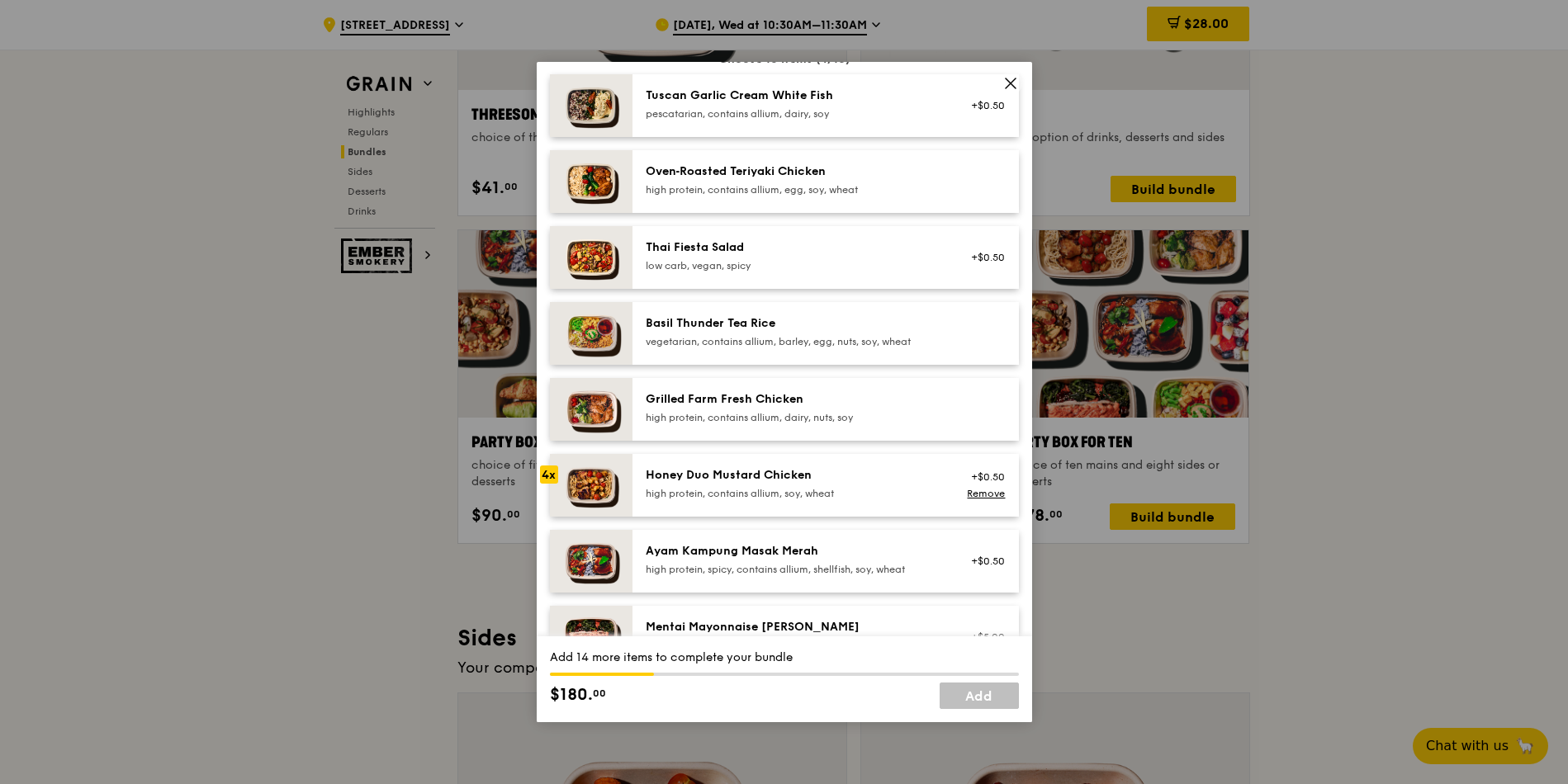
click at [768, 486] on div "high protein, contains allium, soy, wheat" at bounding box center [794, 493] width 297 height 14
click at [767, 486] on div "high protein, contains allium, soy, wheat" at bounding box center [794, 493] width 297 height 14
drag, startPoint x: 767, startPoint y: 486, endPoint x: 715, endPoint y: 483, distance: 52.1
click at [715, 483] on div "Honey Duo Mustard Chicken high protein, contains allium, soy, wheat" at bounding box center [794, 483] width 297 height 33
click at [975, 486] on link "Remove" at bounding box center [986, 493] width 38 height 12
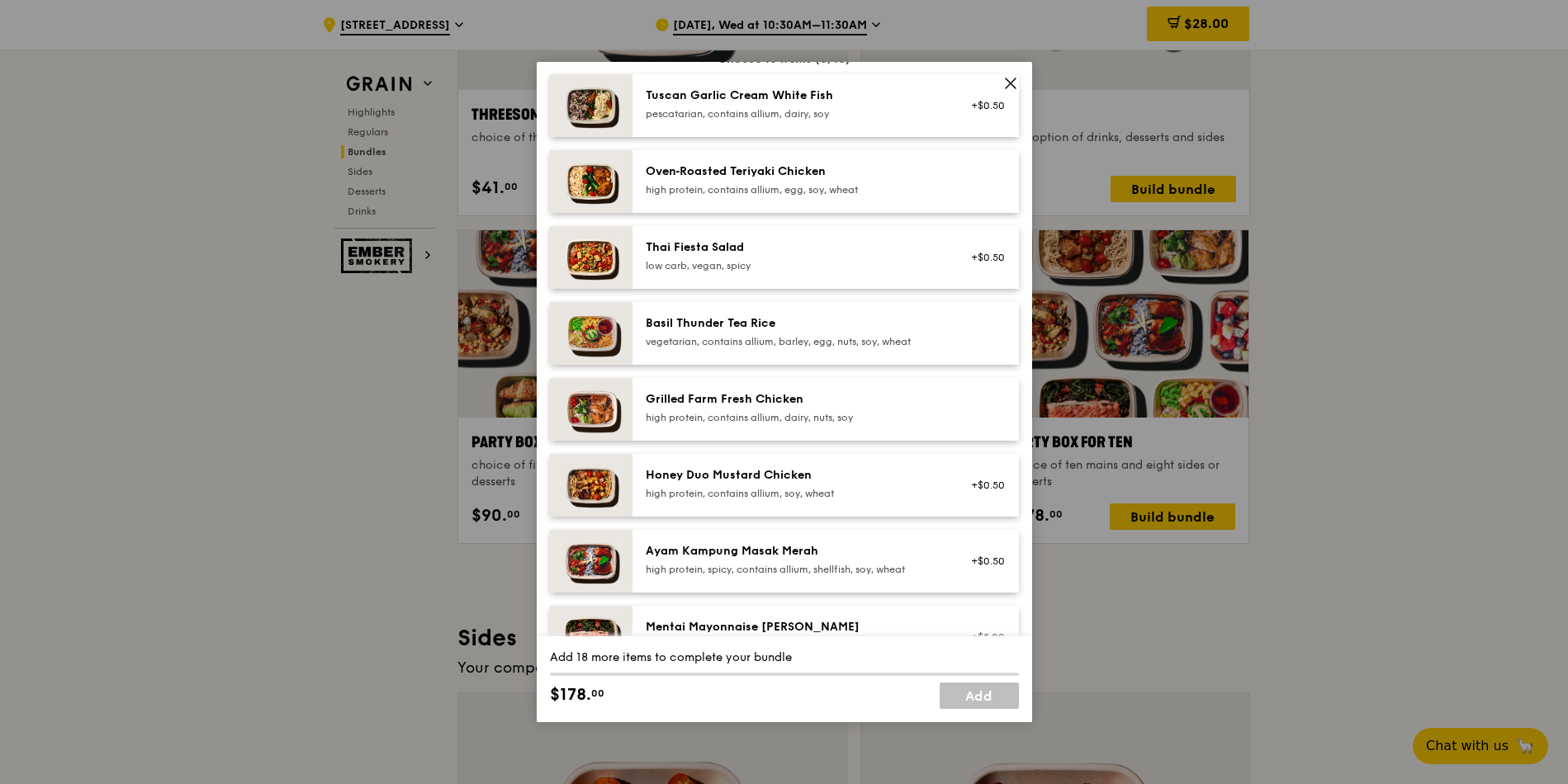
click at [747, 486] on div "high protein, contains allium, soy, wheat" at bounding box center [794, 493] width 297 height 14
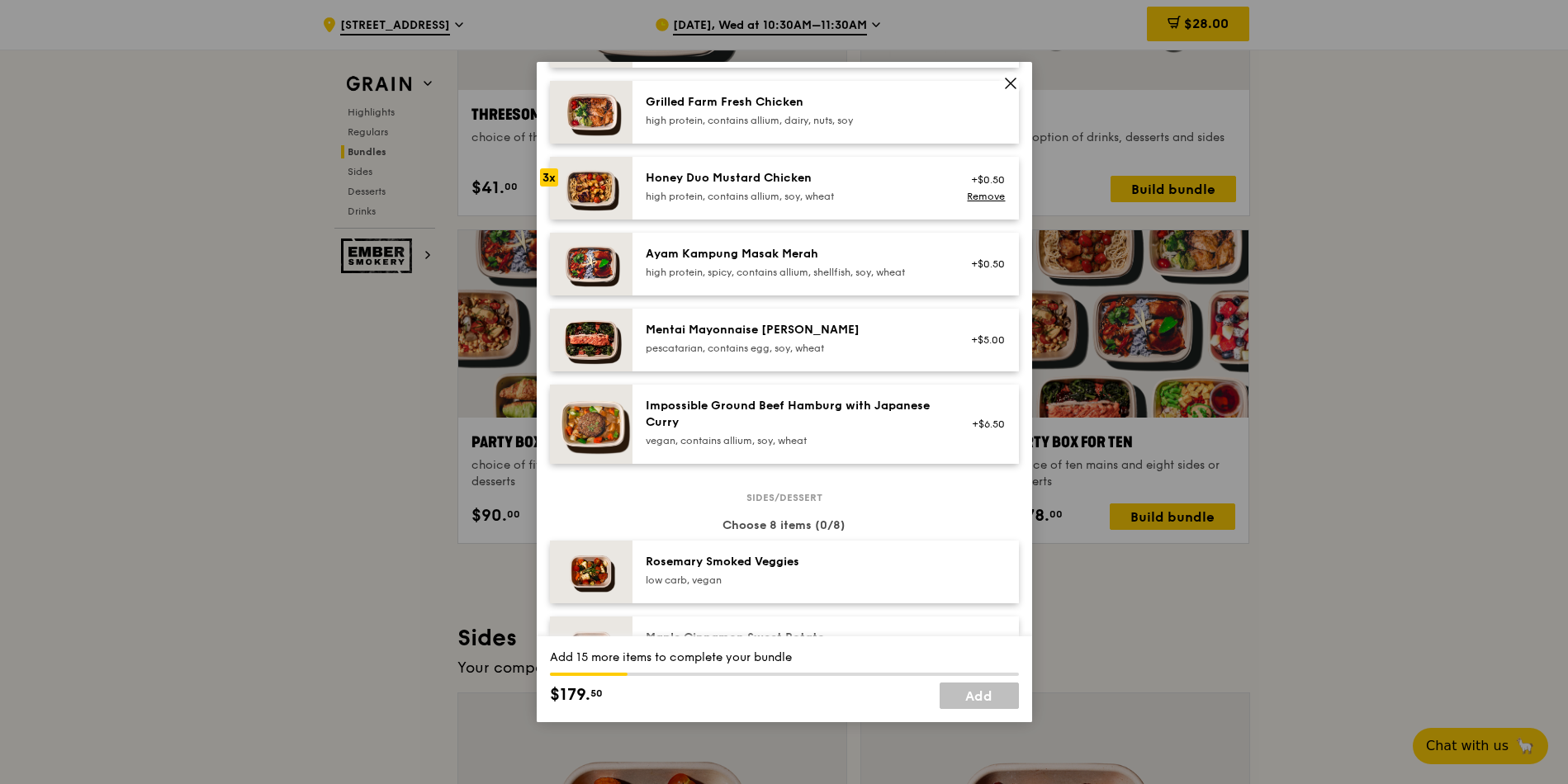
click at [813, 335] on div "Mentai Mayonnaise Aburi Salmon" at bounding box center [794, 330] width 297 height 16
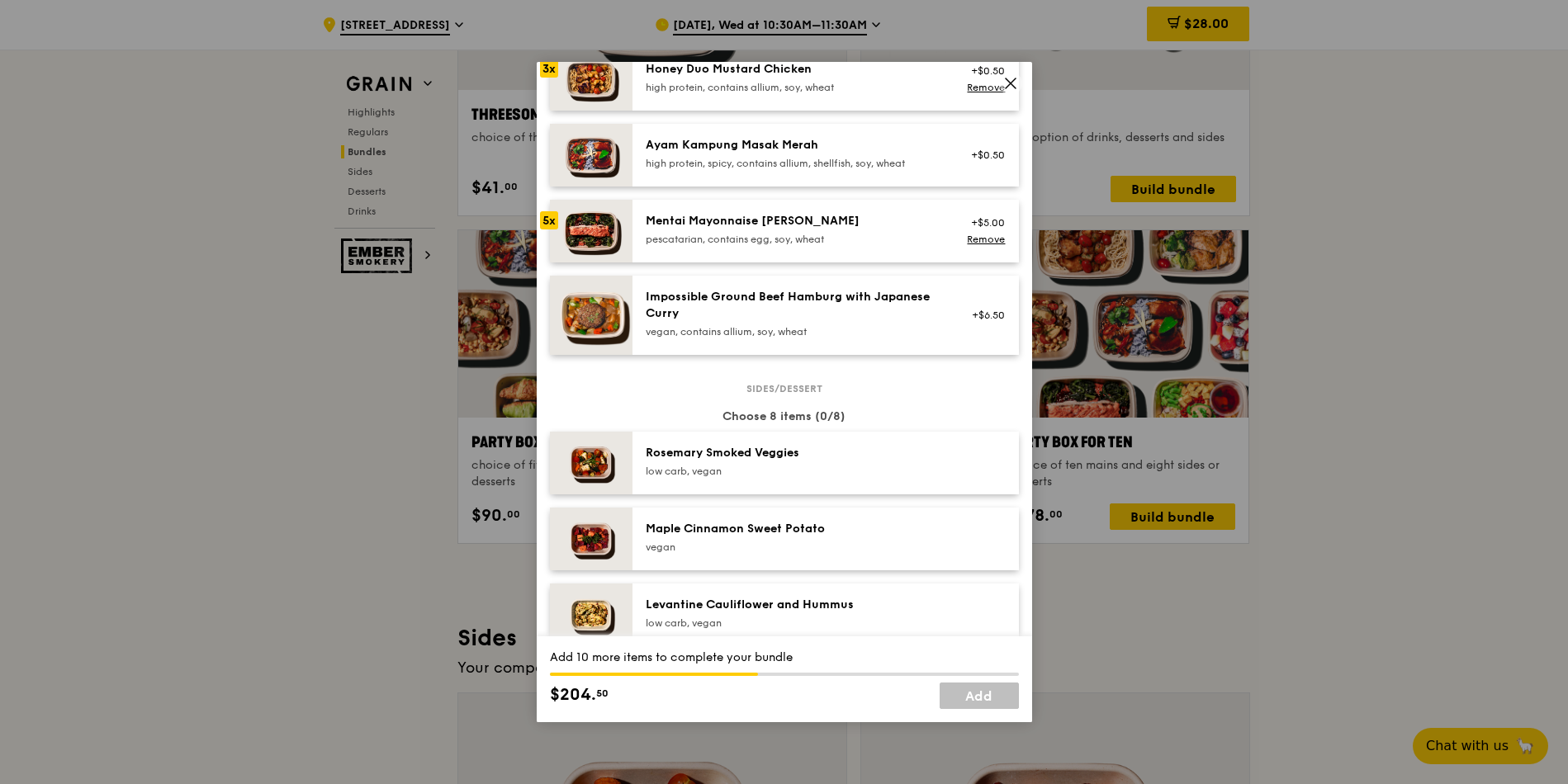
scroll to position [594, 0]
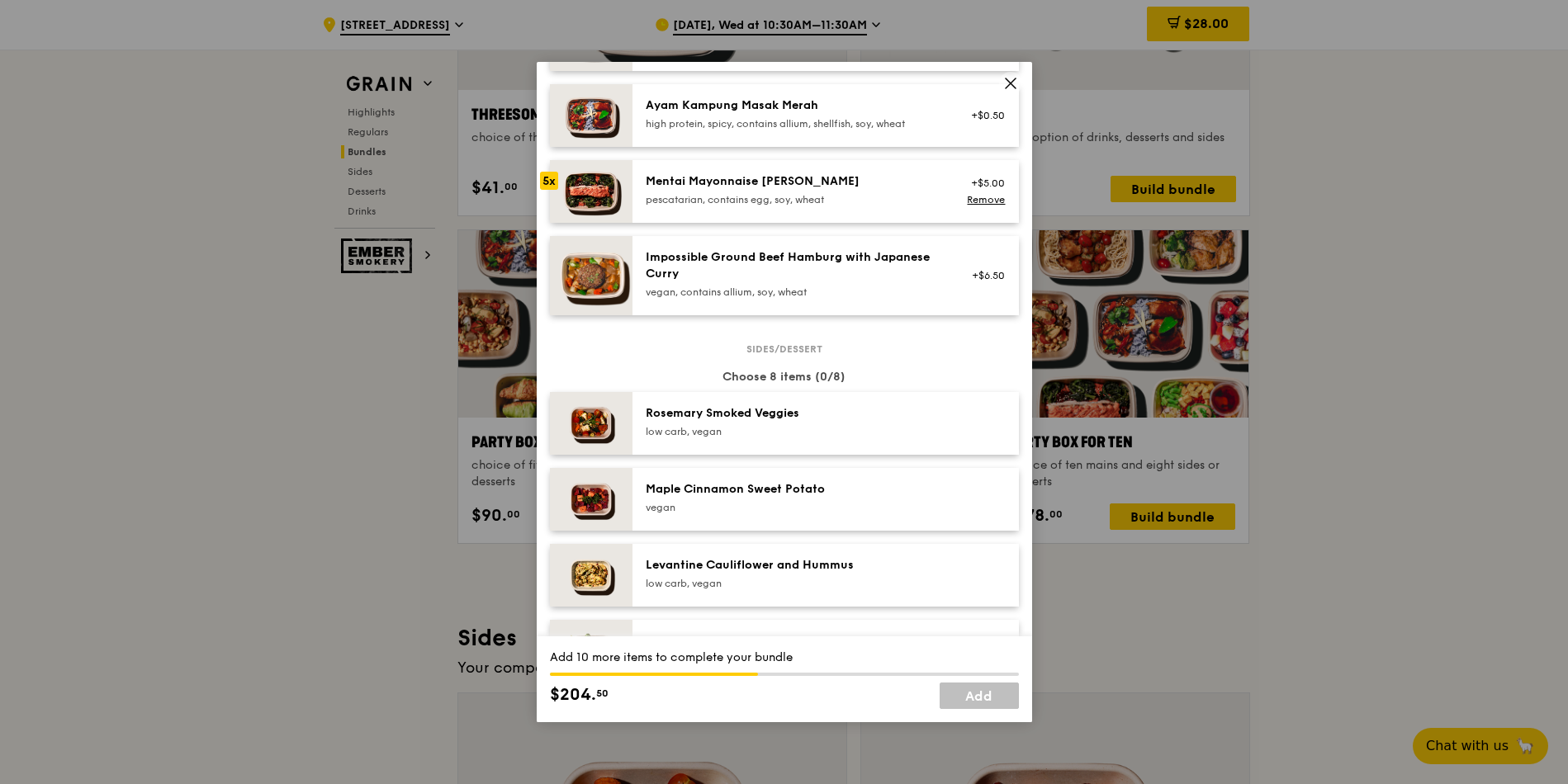
click at [860, 298] on div "vegan, contains allium, soy, wheat" at bounding box center [794, 292] width 297 height 14
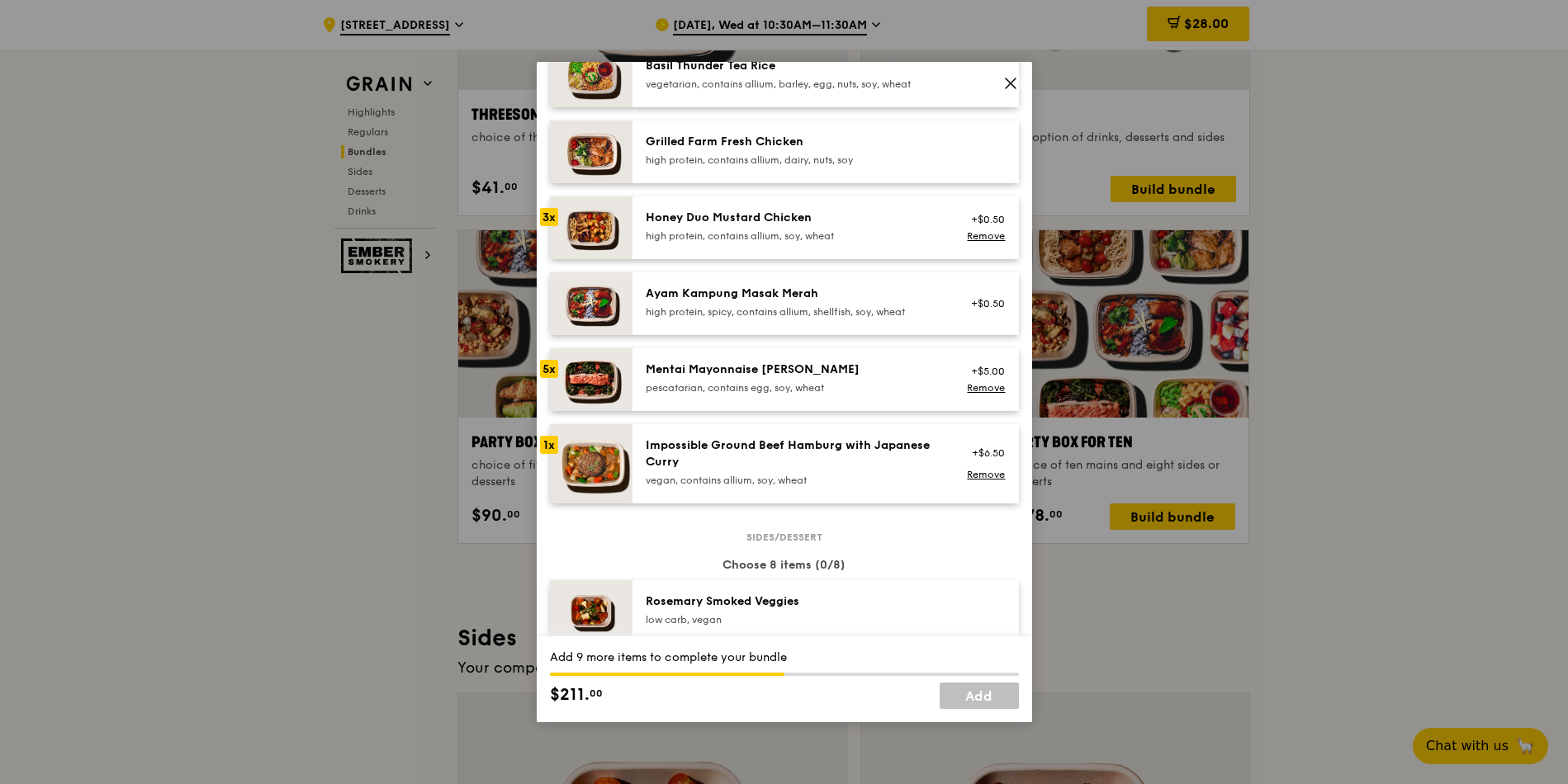
scroll to position [446, 0]
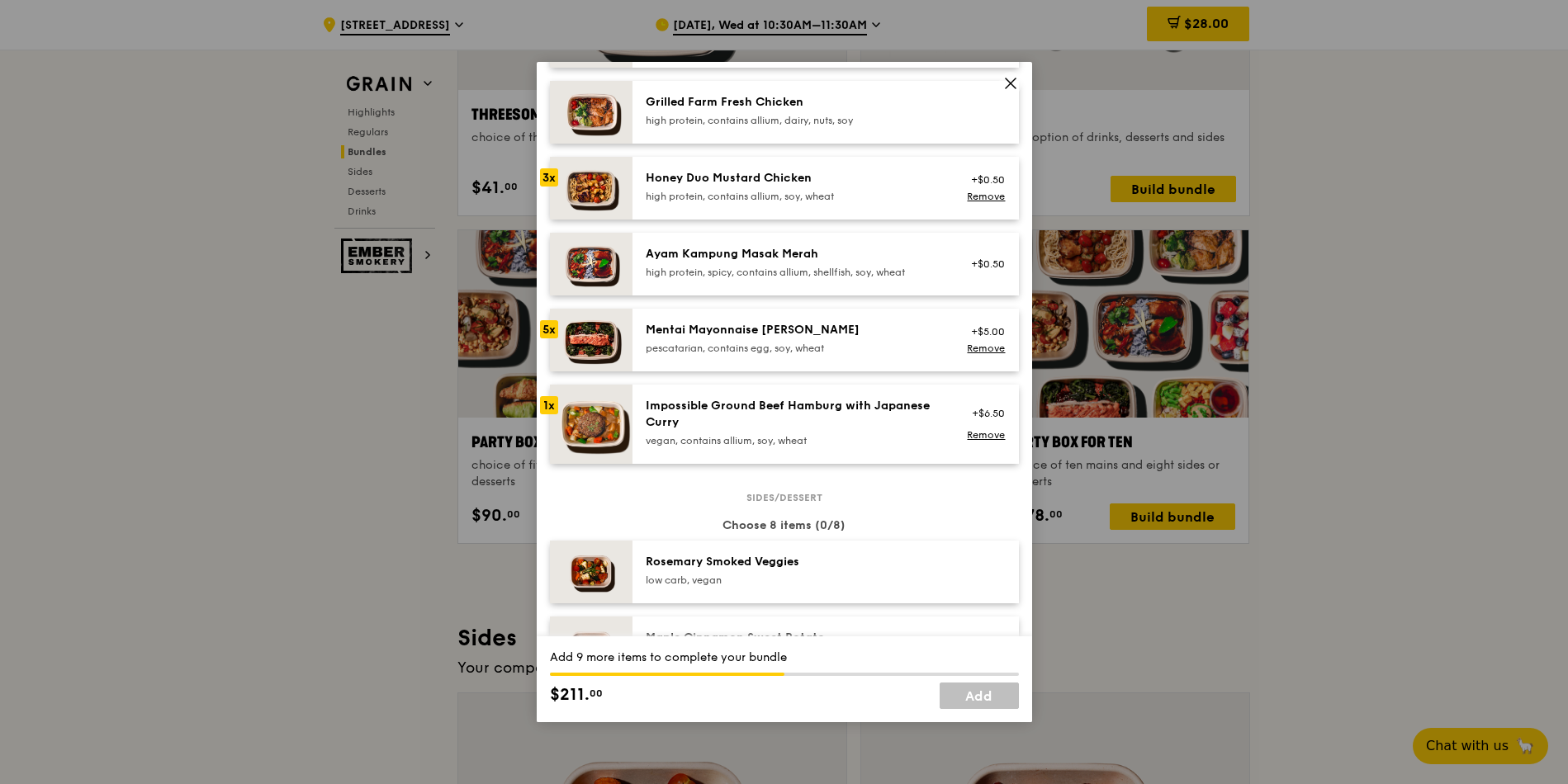
click at [803, 418] on div "Impossible Ground Beef Hamburg with Japanese Curry" at bounding box center [794, 414] width 297 height 33
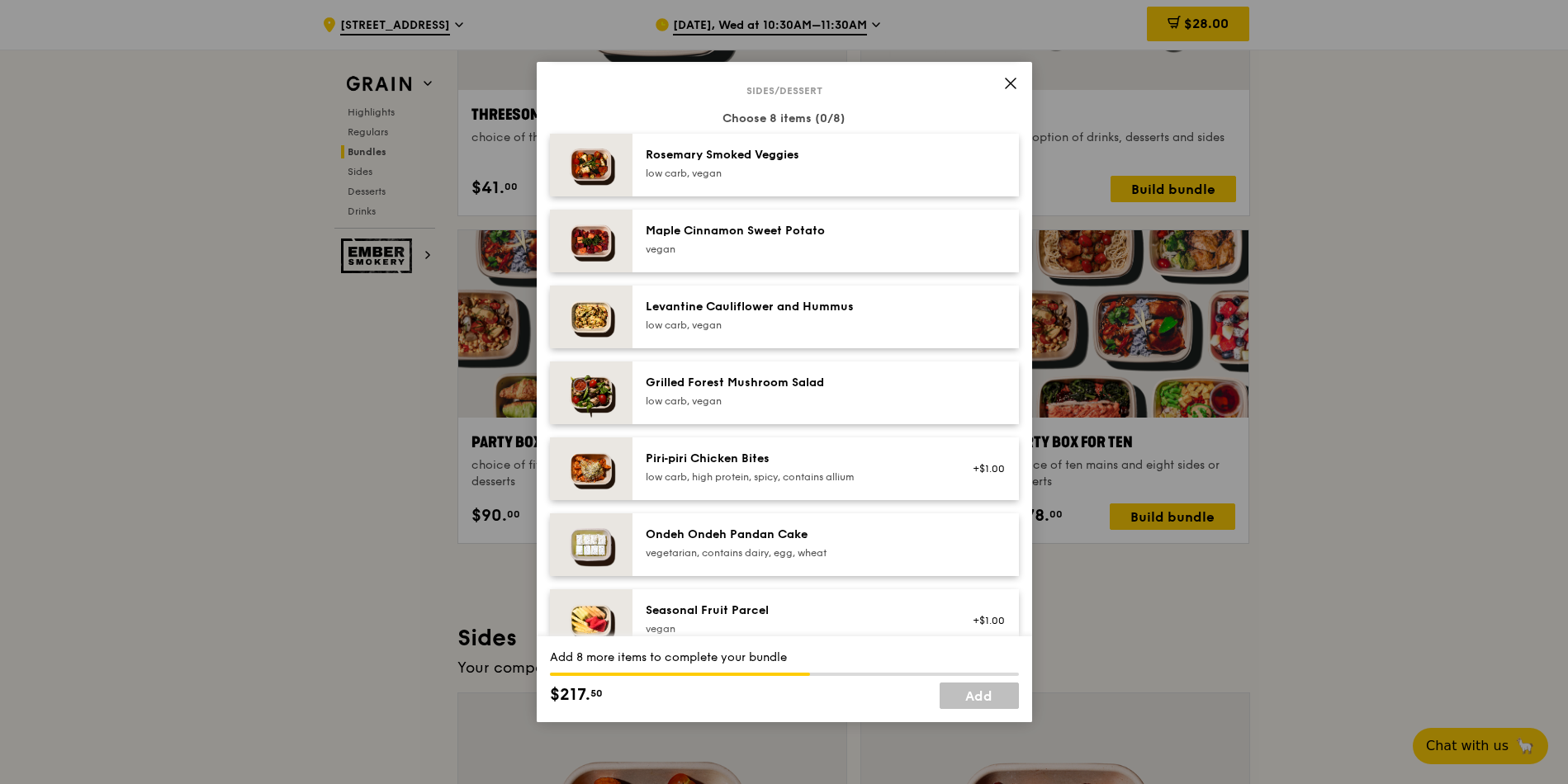
scroll to position [892, 0]
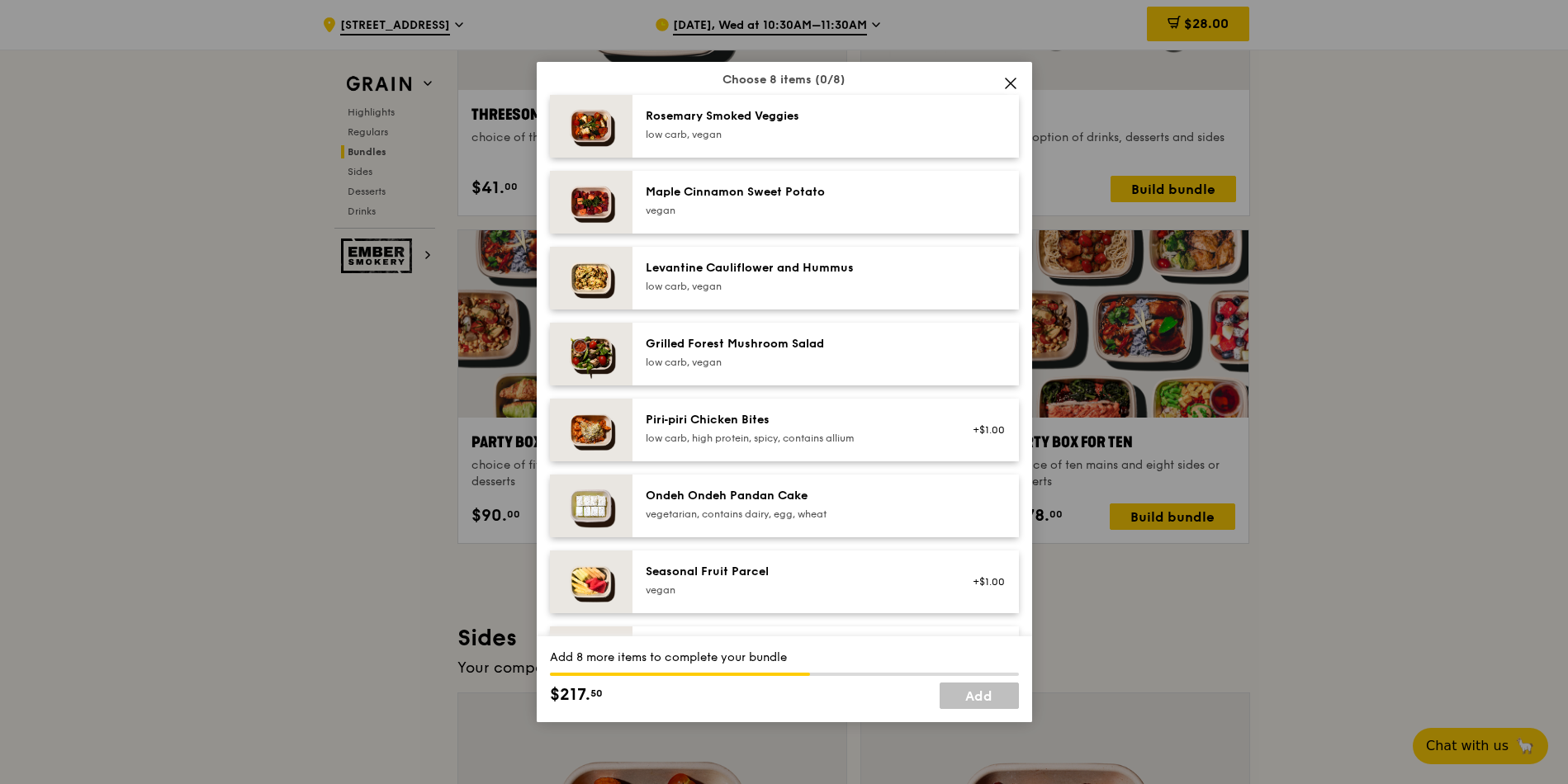
click at [790, 203] on div "vegan" at bounding box center [794, 210] width 297 height 14
click at [775, 265] on div "Levantine Cauliflower and Hummus" at bounding box center [794, 268] width 297 height 16
click at [787, 350] on div "Grilled Forest Mushroom Salad" at bounding box center [794, 344] width 297 height 16
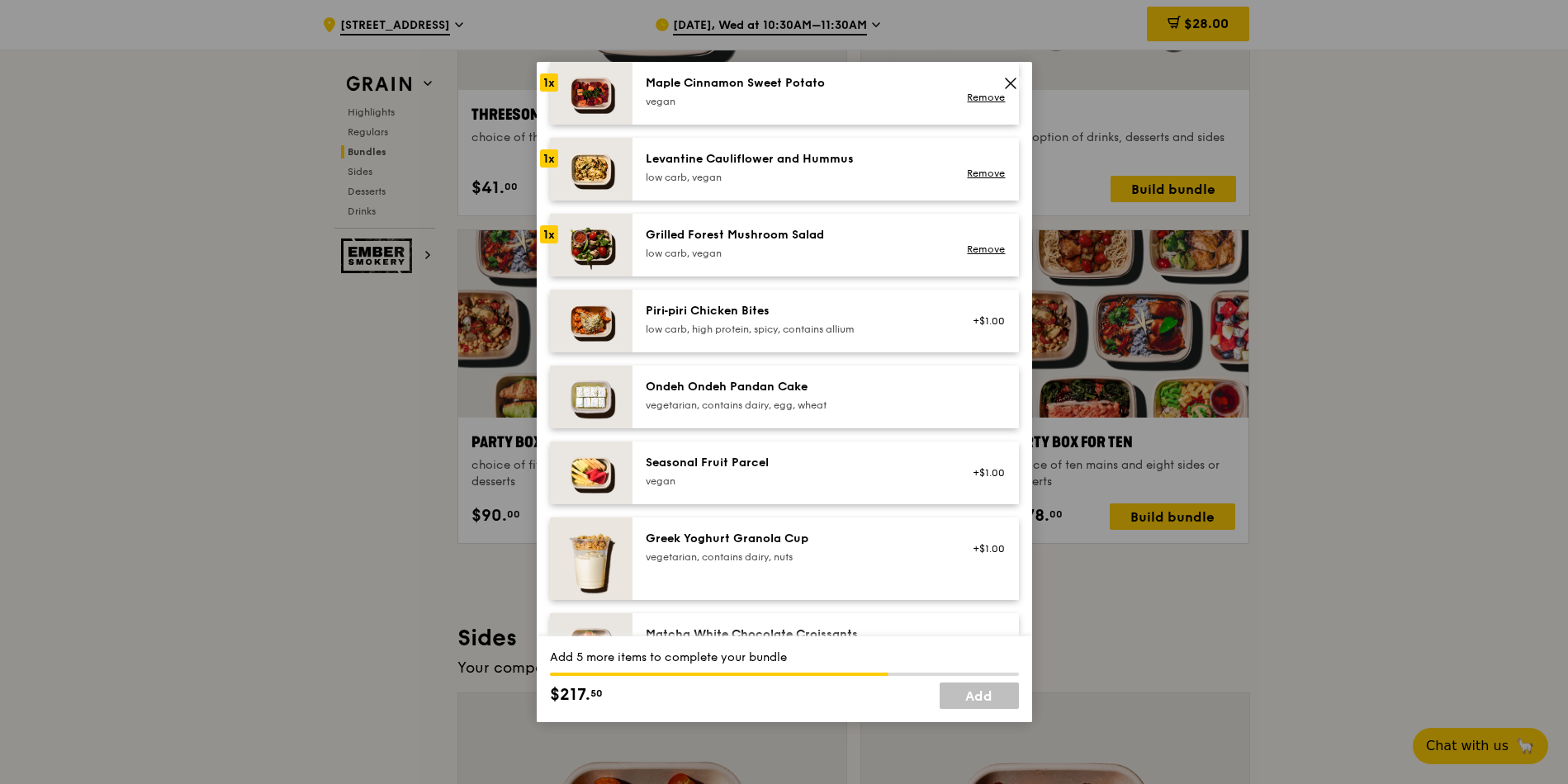
scroll to position [1040, 0]
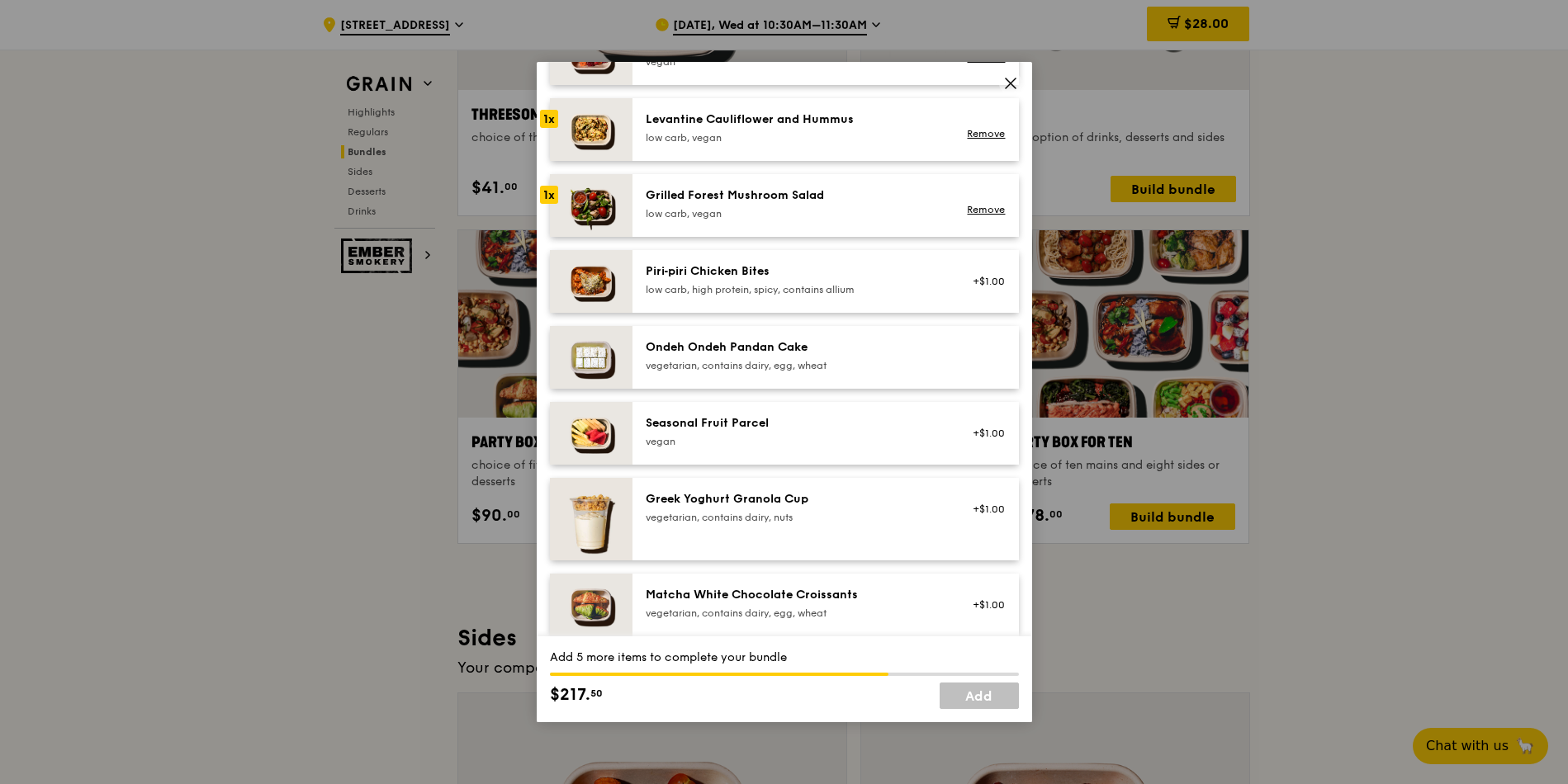
click at [797, 372] on div "vegetarian, contains dairy, egg, wheat" at bounding box center [794, 365] width 297 height 14
click at [763, 364] on div "vegetarian, contains dairy, egg, wheat" at bounding box center [794, 365] width 297 height 14
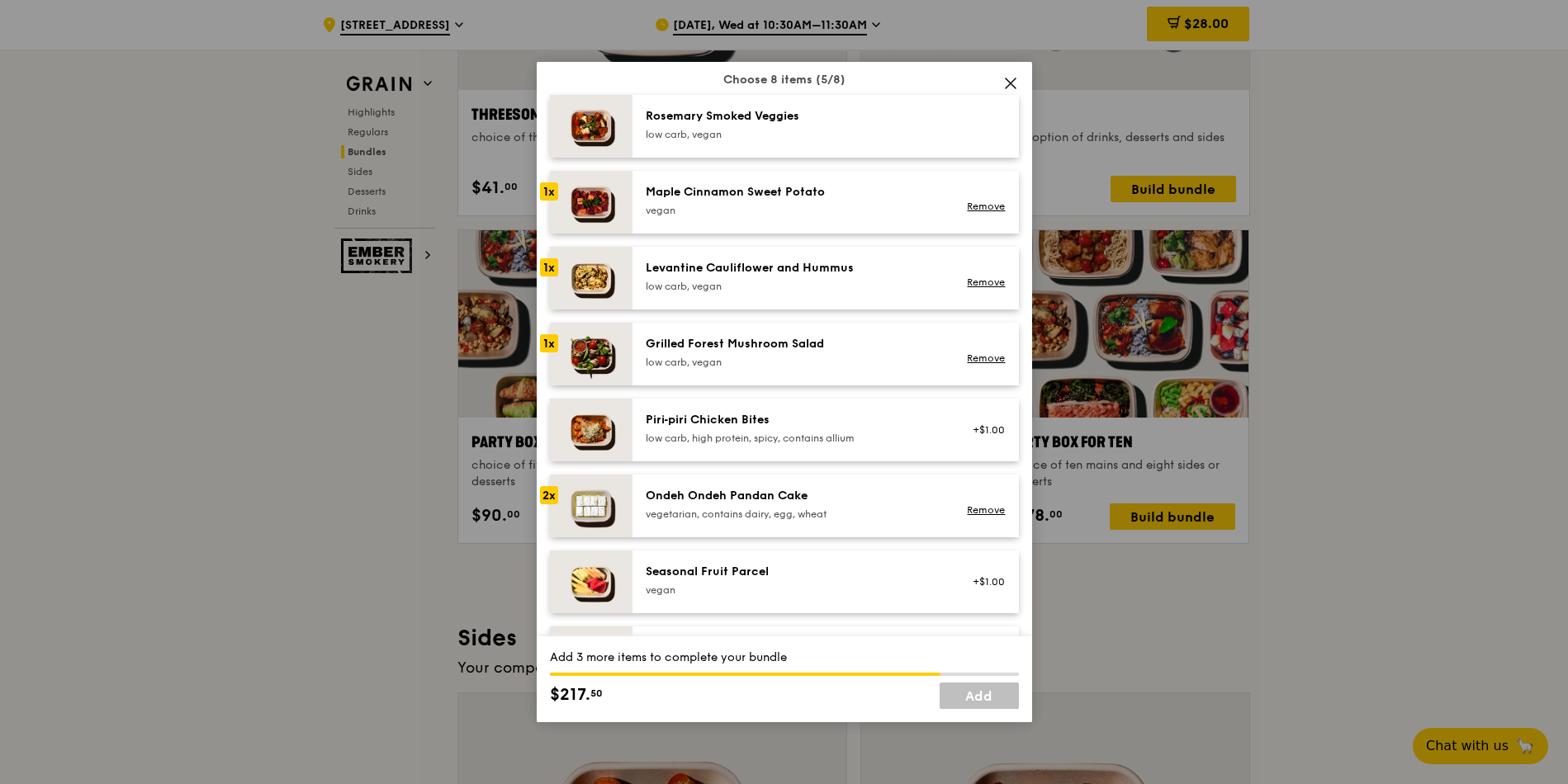
click at [711, 343] on div "Grilled Forest Mushroom Salad" at bounding box center [794, 344] width 297 height 16
click at [708, 283] on div "low carb, vegan" at bounding box center [794, 286] width 297 height 14
click at [717, 223] on div "Maple Cinnamon Sweet Potato vegan Remove" at bounding box center [825, 202] width 386 height 62
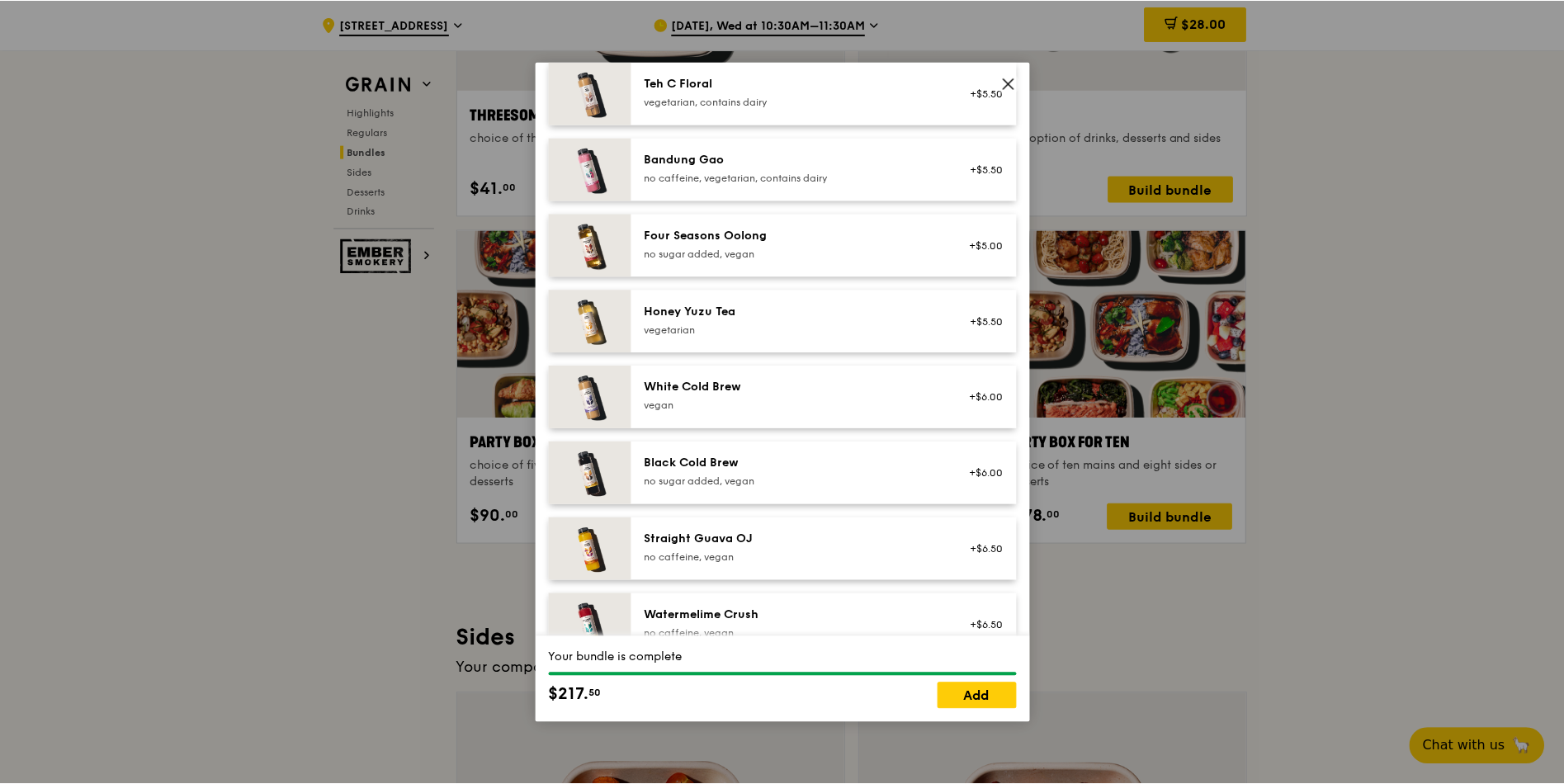
scroll to position [1875, 0]
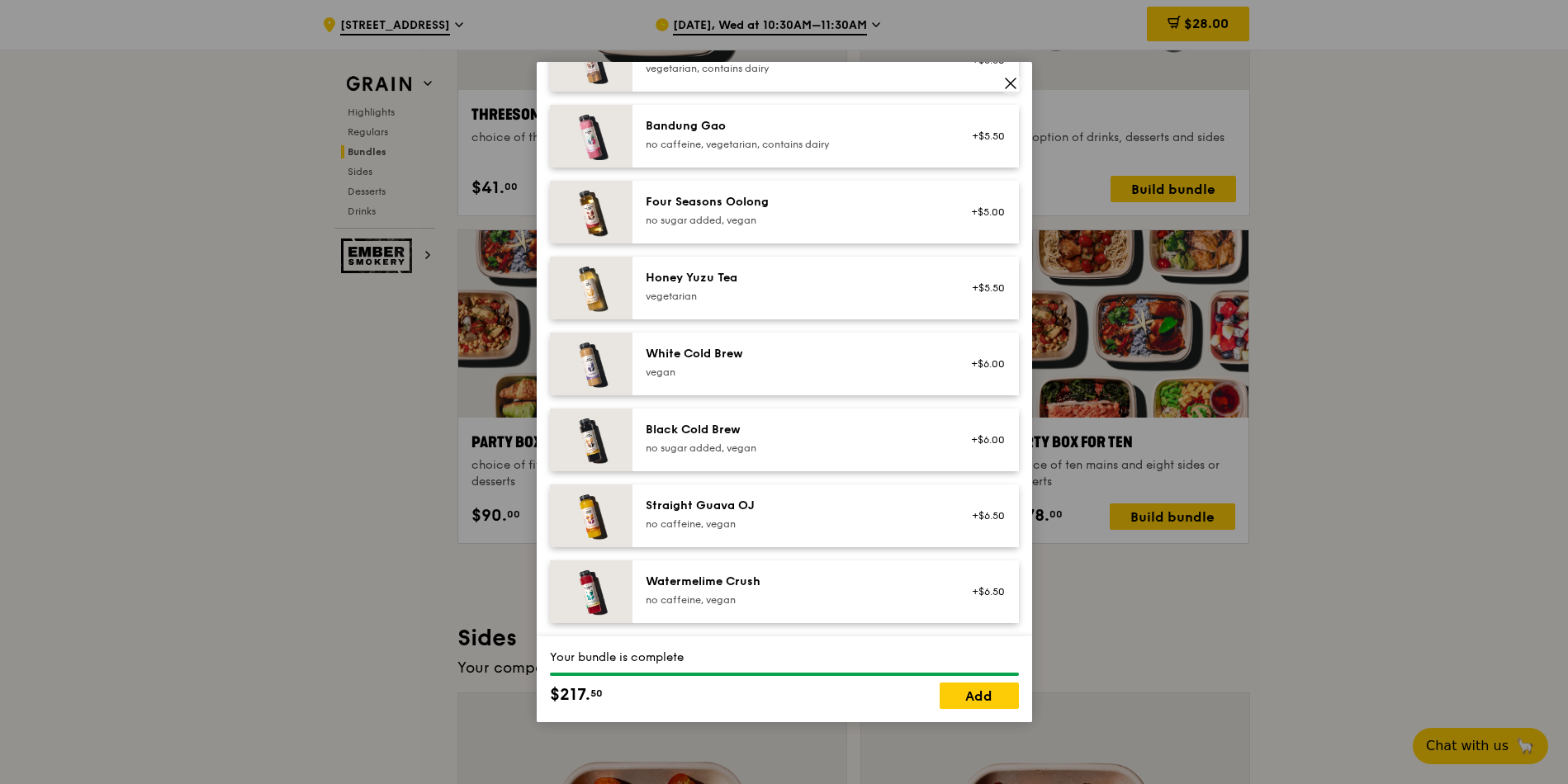
click at [1003, 88] on icon at bounding box center [1011, 83] width 14 height 14
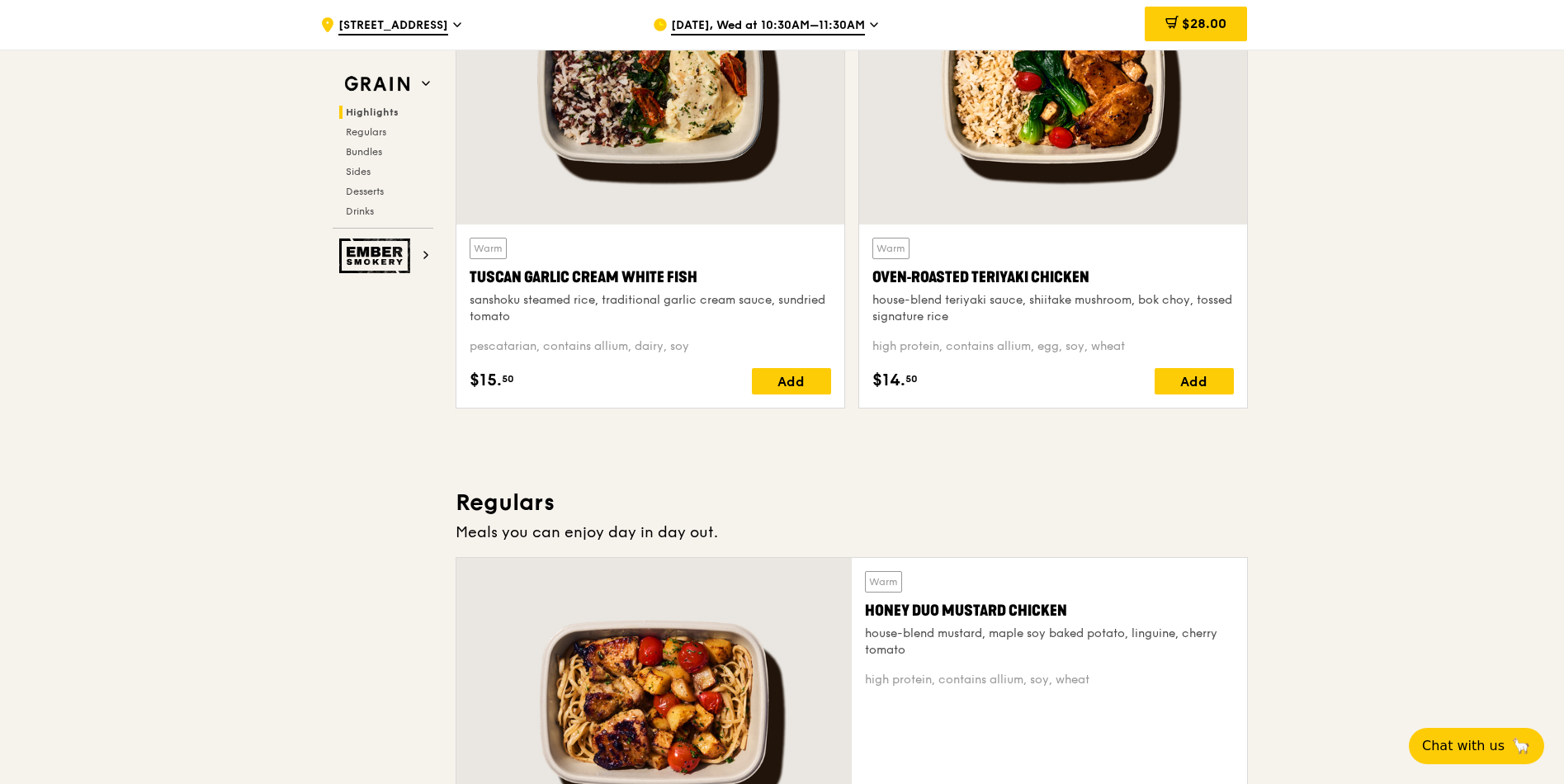
scroll to position [742, 0]
